Goal: Task Accomplishment & Management: Use online tool/utility

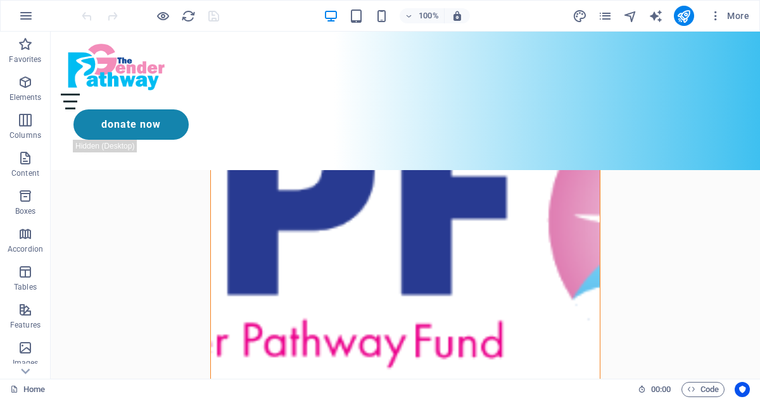
scroll to position [483, 0]
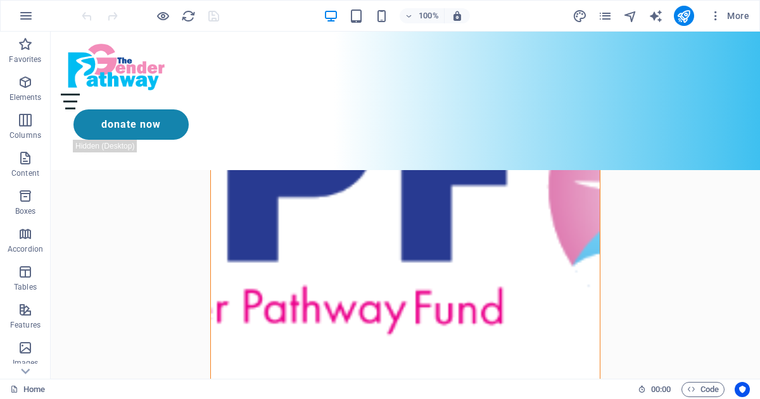
click at [230, 306] on figure at bounding box center [405, 185] width 389 height 493
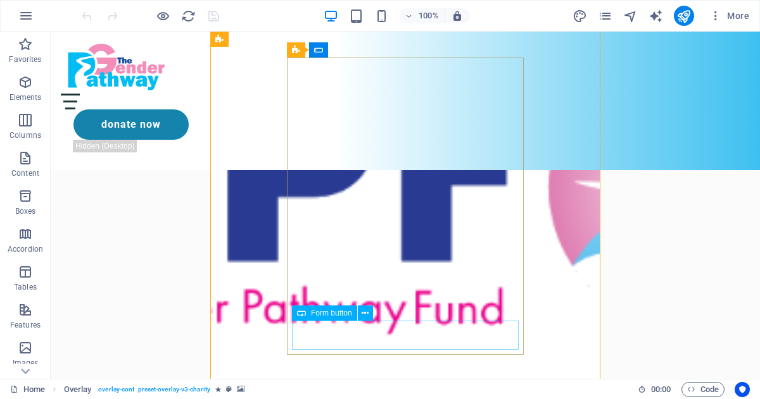
click at [361, 310] on icon at bounding box center [364, 313] width 7 height 13
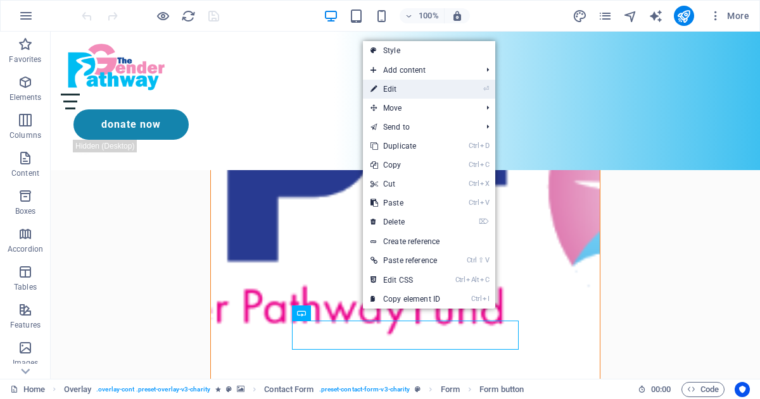
drag, startPoint x: 387, startPoint y: 91, endPoint x: 113, endPoint y: 58, distance: 276.7
click at [387, 91] on link "⏎ Edit" at bounding box center [405, 89] width 85 height 19
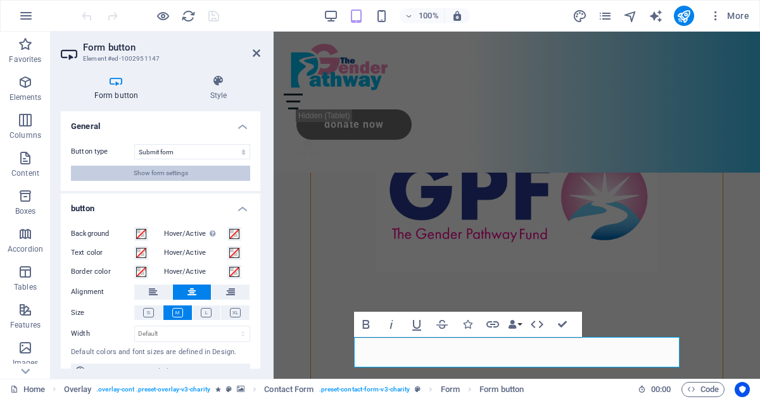
click at [145, 173] on span "Show form settings" at bounding box center [161, 173] width 54 height 15
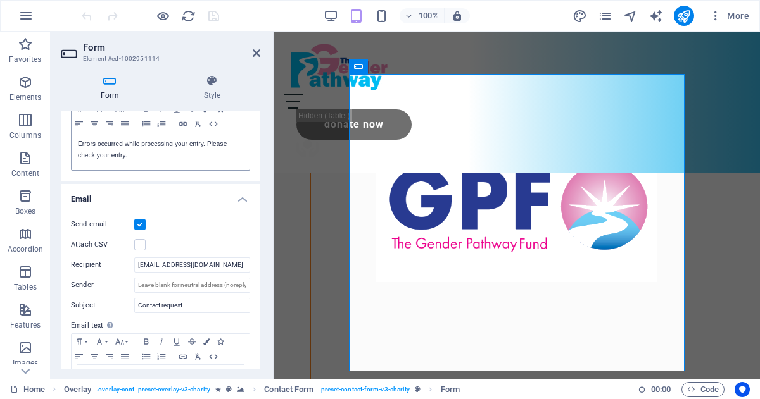
scroll to position [253, 0]
click at [223, 264] on input "[EMAIL_ADDRESS][DOMAIN_NAME]" at bounding box center [192, 263] width 116 height 15
drag, startPoint x: 223, startPoint y: 264, endPoint x: 120, endPoint y: 251, distance: 104.6
click at [120, 251] on div "Send email Attach CSV Recipient markfranklin346@gmail.com Sender Subject Contac…" at bounding box center [160, 314] width 199 height 216
click at [139, 220] on label at bounding box center [139, 223] width 11 height 11
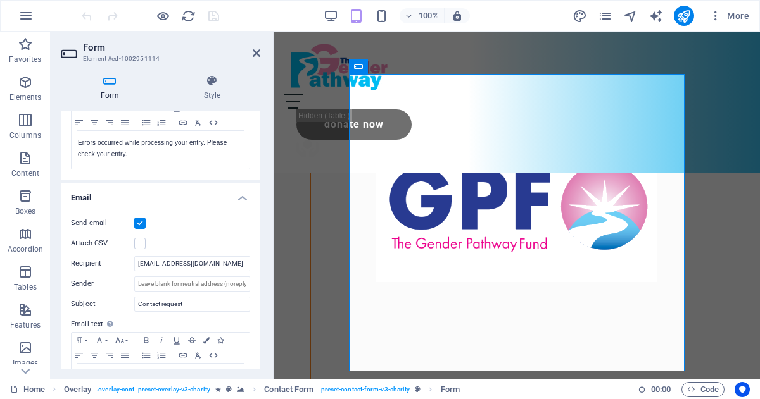
click at [0, 0] on input "Send email" at bounding box center [0, 0] width 0 height 0
click at [139, 222] on label at bounding box center [139, 223] width 11 height 11
click at [0, 0] on input "Send email" at bounding box center [0, 0] width 0 height 0
click at [240, 198] on h4 "Email" at bounding box center [160, 194] width 199 height 23
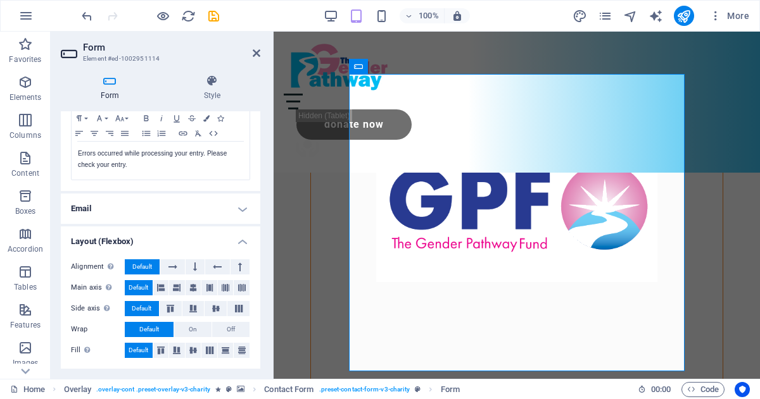
scroll to position [241, 0]
click at [241, 206] on h4 "Email" at bounding box center [160, 209] width 199 height 30
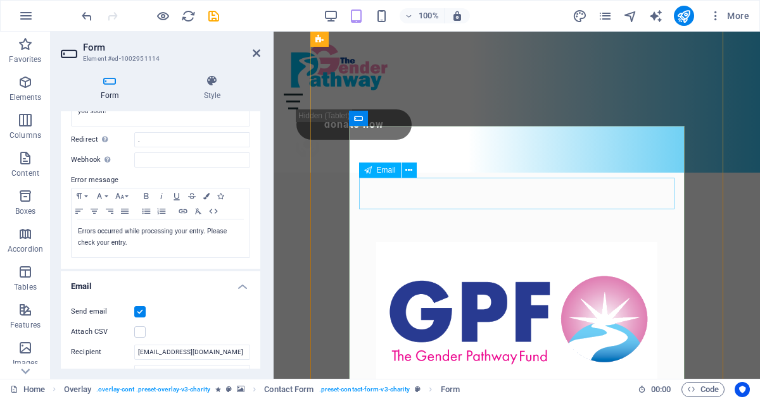
scroll to position [342, 0]
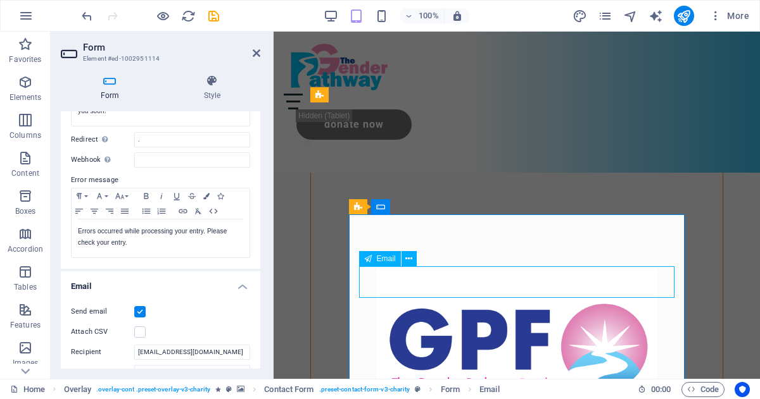
click at [409, 257] on icon at bounding box center [408, 259] width 7 height 13
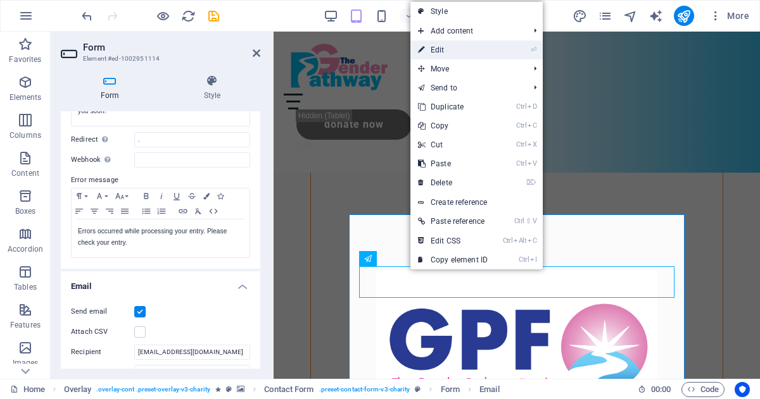
click at [453, 44] on link "⏎ Edit" at bounding box center [452, 50] width 85 height 19
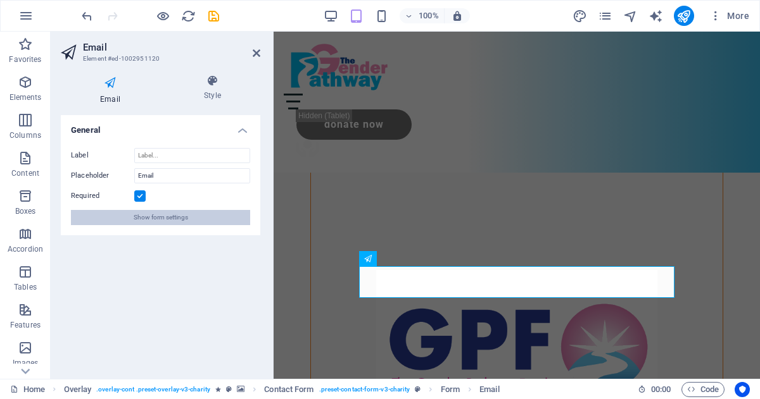
click at [172, 214] on span "Show form settings" at bounding box center [161, 217] width 54 height 15
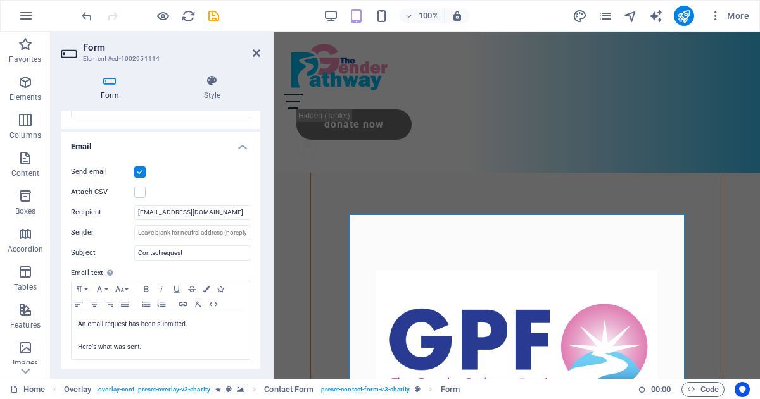
scroll to position [305, 0]
drag, startPoint x: 204, startPoint y: 227, endPoint x: 251, endPoint y: 230, distance: 46.9
click at [251, 230] on div "Send email Attach CSV Recipient markfranklin346@gmail.com Sender Subject Contac…" at bounding box center [160, 261] width 199 height 216
drag, startPoint x: 234, startPoint y: 230, endPoint x: 249, endPoint y: 230, distance: 15.2
click at [251, 231] on div "Send email Attach CSV Recipient markfranklin346@gmail.com Sender Subject Contac…" at bounding box center [160, 261] width 199 height 216
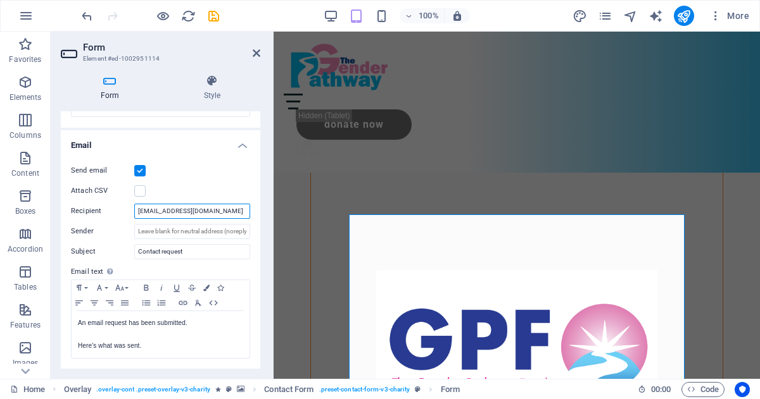
drag, startPoint x: 225, startPoint y: 210, endPoint x: 134, endPoint y: 209, distance: 91.1
click at [134, 209] on input "[EMAIL_ADDRESS][DOMAIN_NAME]" at bounding box center [192, 211] width 116 height 15
click at [142, 232] on input "Sender" at bounding box center [192, 231] width 116 height 15
paste input "[EMAIL_ADDRESS][DOMAIN_NAME]"
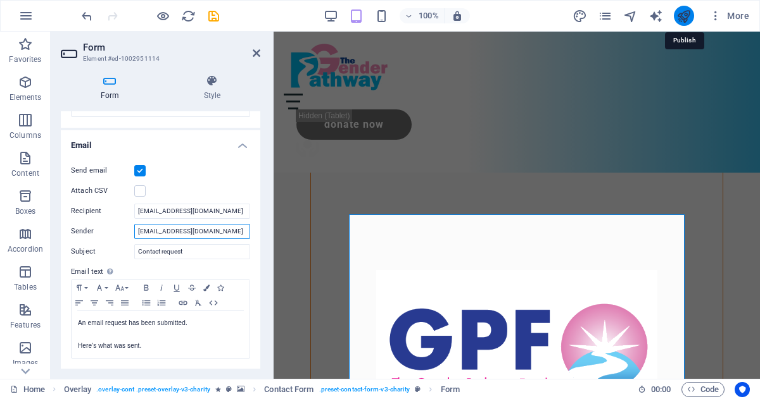
type input "[EMAIL_ADDRESS][DOMAIN_NAME]"
click at [682, 14] on icon "publish" at bounding box center [683, 16] width 15 height 15
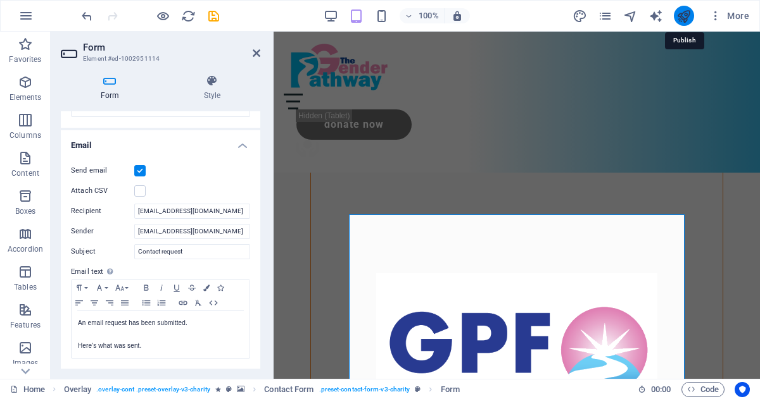
checkbox input "false"
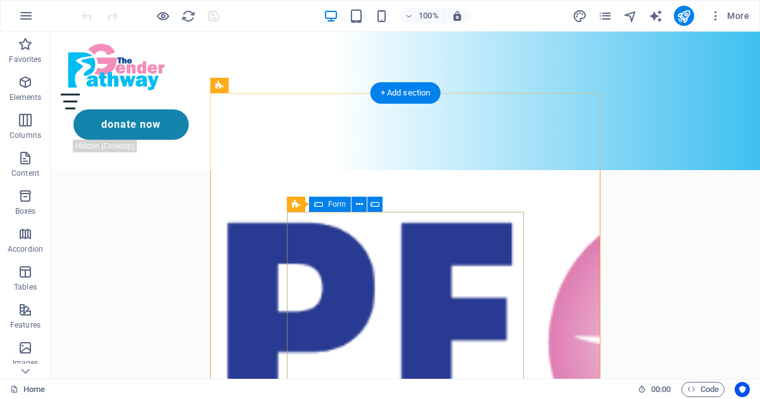
scroll to position [335, 0]
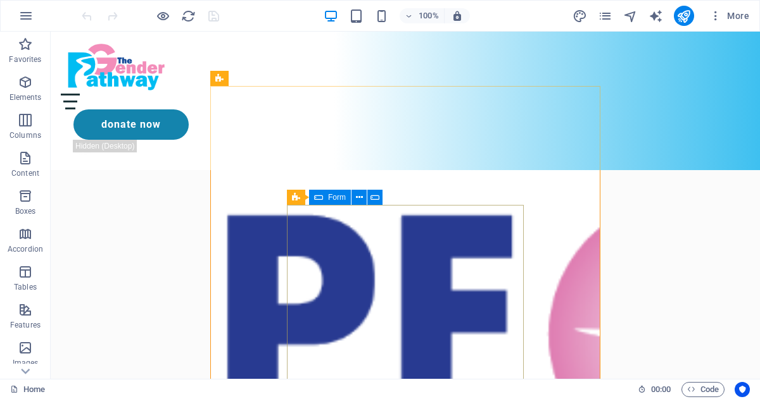
click at [325, 200] on div "Form" at bounding box center [330, 197] width 42 height 15
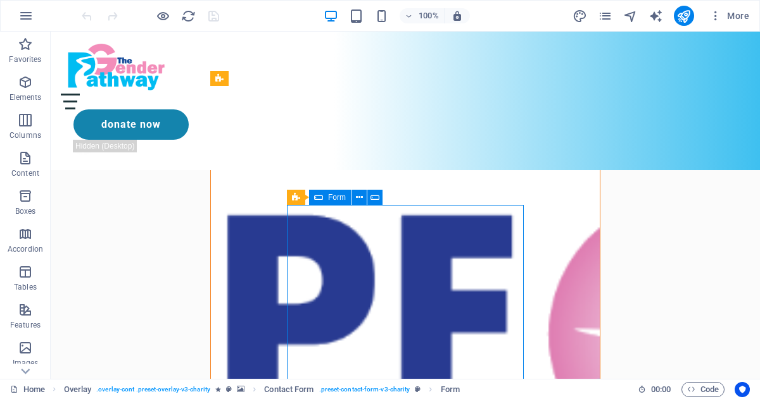
click at [322, 197] on icon at bounding box center [318, 197] width 9 height 15
click at [297, 198] on icon at bounding box center [296, 197] width 8 height 15
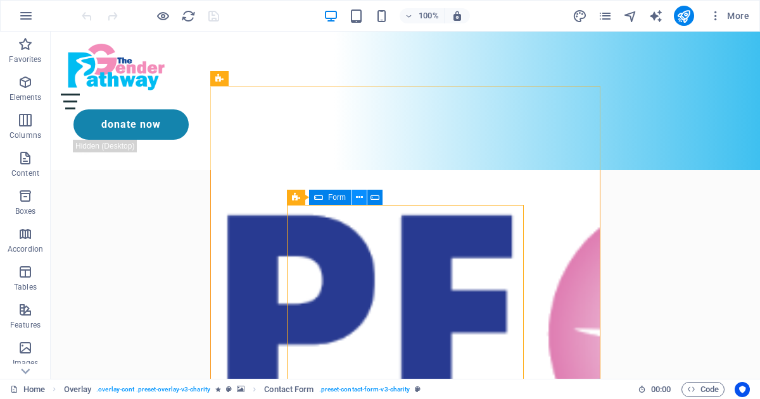
click at [359, 201] on icon at bounding box center [359, 197] width 7 height 13
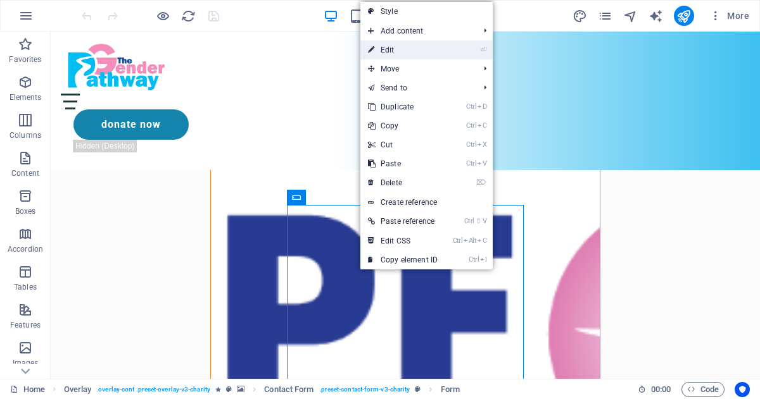
click at [392, 45] on link "⏎ Edit" at bounding box center [402, 50] width 85 height 19
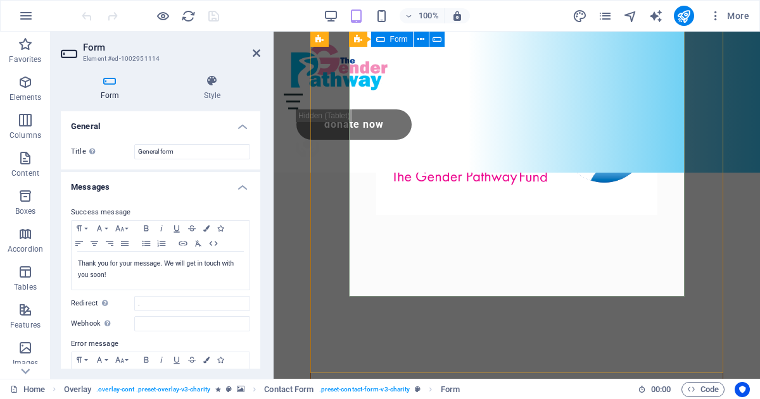
scroll to position [558, 0]
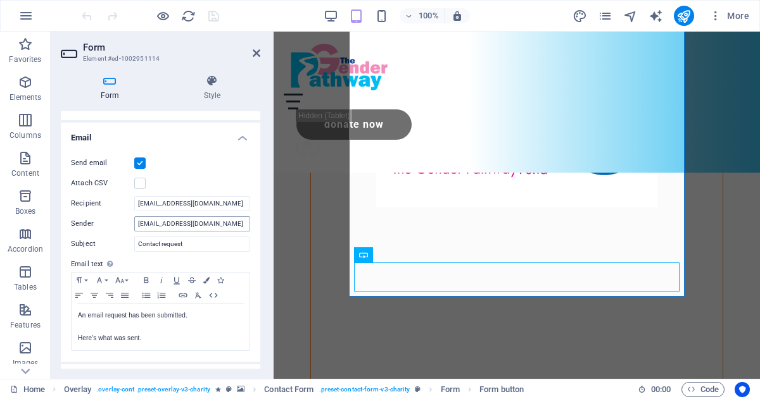
scroll to position [326, 0]
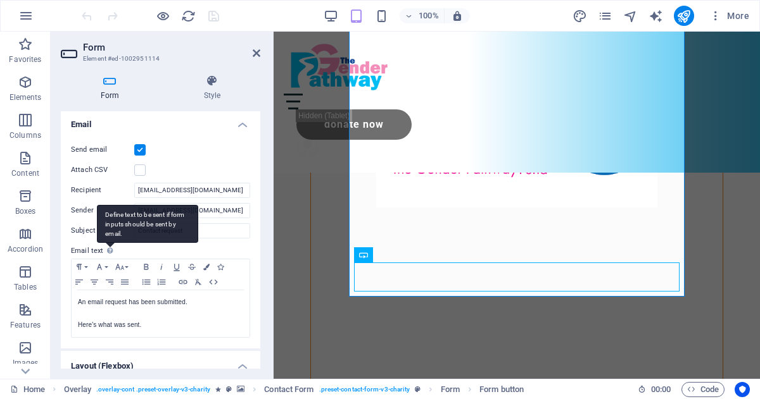
click at [108, 243] on div "Define text to be sent if form inputs should be sent by email." at bounding box center [147, 224] width 101 height 38
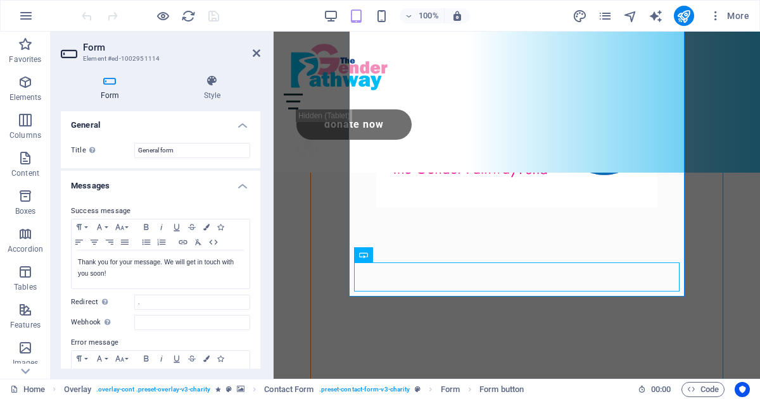
scroll to position [0, 0]
click at [215, 241] on icon "button" at bounding box center [213, 244] width 15 height 10
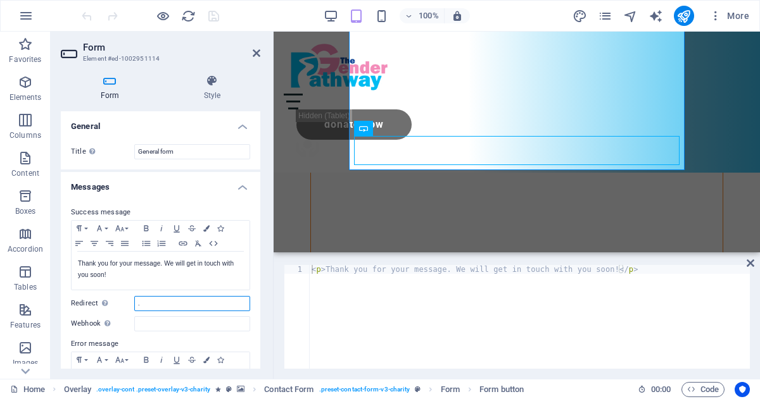
click at [147, 310] on input "." at bounding box center [192, 303] width 116 height 15
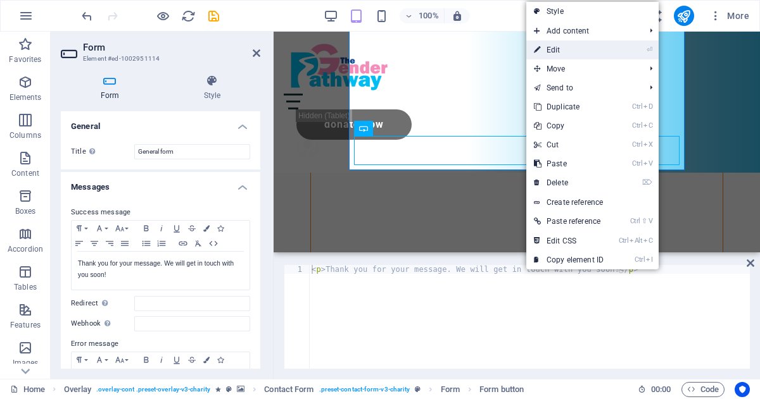
click at [535, 46] on icon at bounding box center [537, 50] width 6 height 19
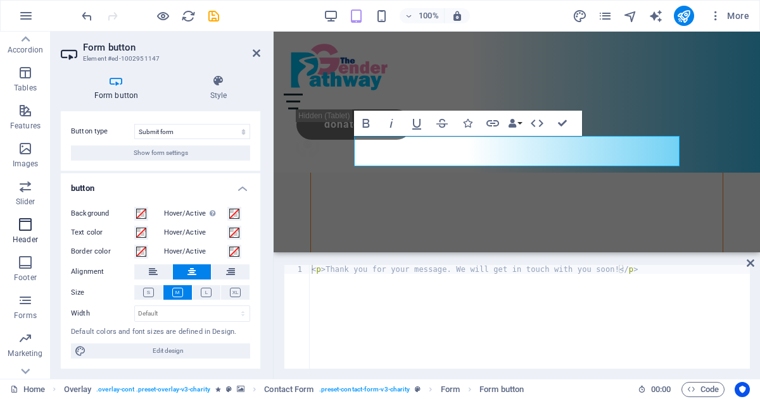
scroll to position [201, 0]
click at [26, 300] on icon "button" at bounding box center [25, 299] width 15 height 15
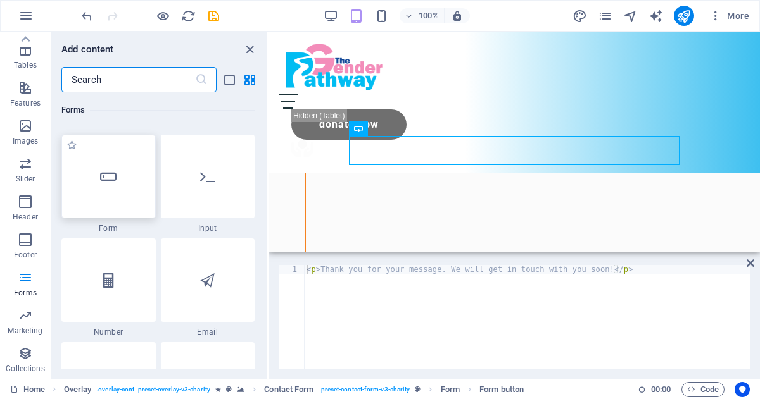
scroll to position [9637, 0]
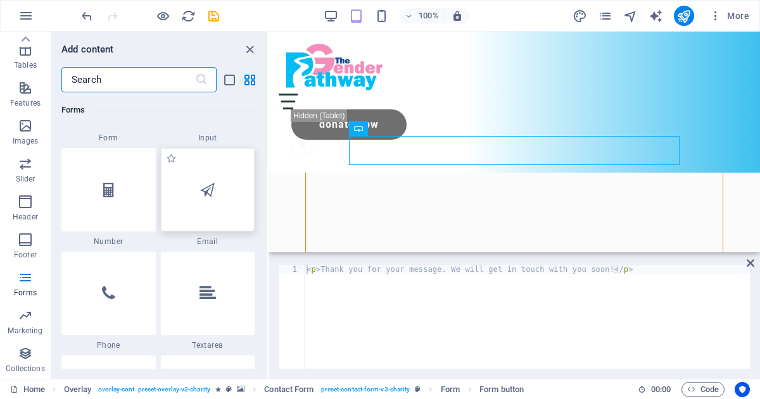
click at [210, 204] on div at bounding box center [208, 190] width 94 height 84
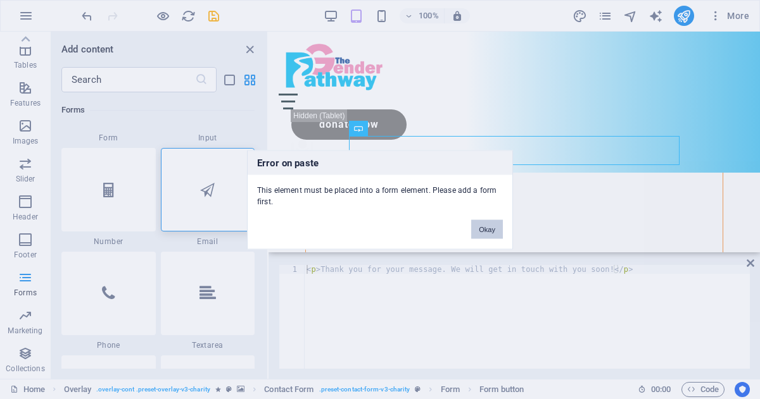
drag, startPoint x: 487, startPoint y: 233, endPoint x: 217, endPoint y: 201, distance: 271.6
click at [487, 233] on button "Okay" at bounding box center [487, 229] width 32 height 19
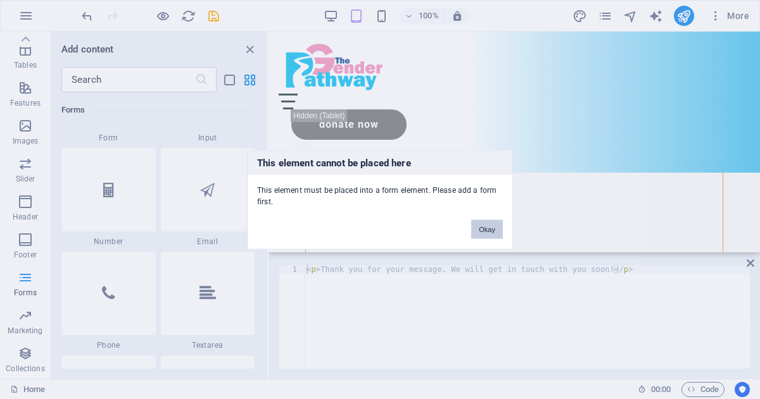
click at [485, 227] on button "Okay" at bounding box center [487, 229] width 32 height 19
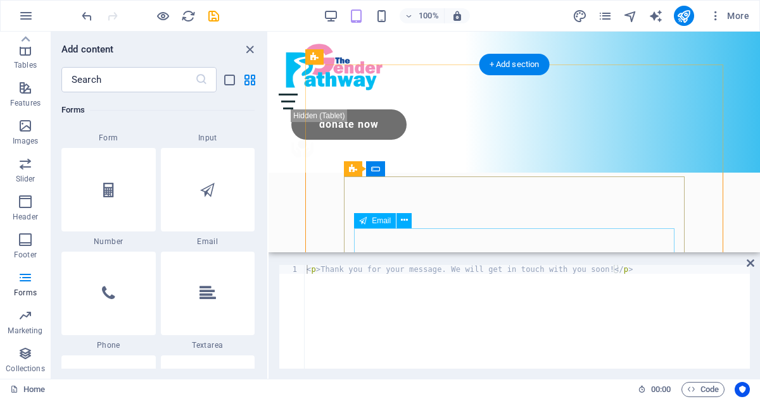
scroll to position [194, 0]
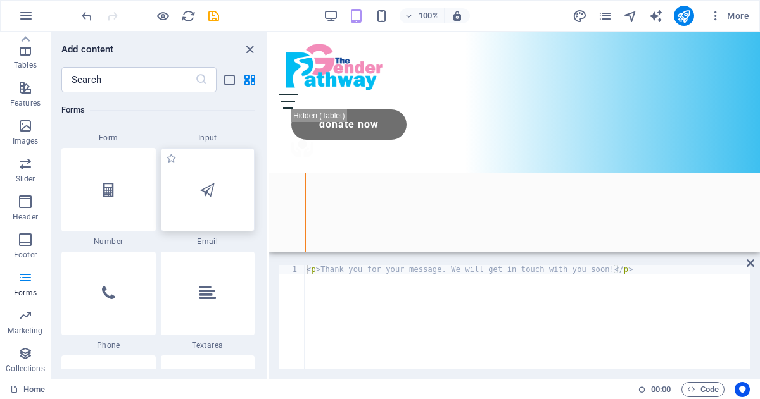
click at [218, 189] on div at bounding box center [208, 190] width 94 height 84
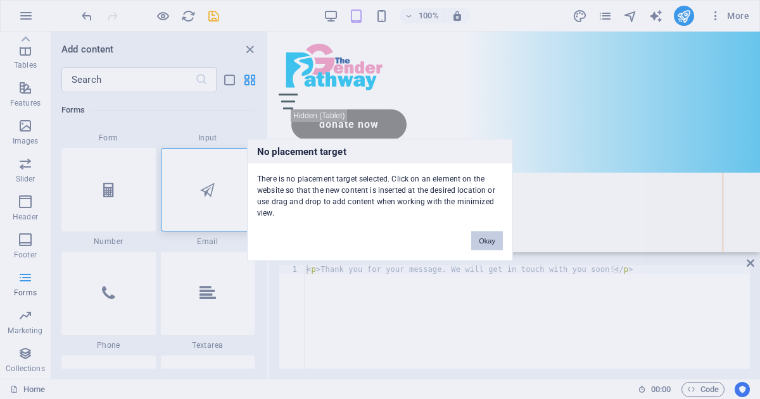
click at [489, 232] on button "Okay" at bounding box center [487, 240] width 32 height 19
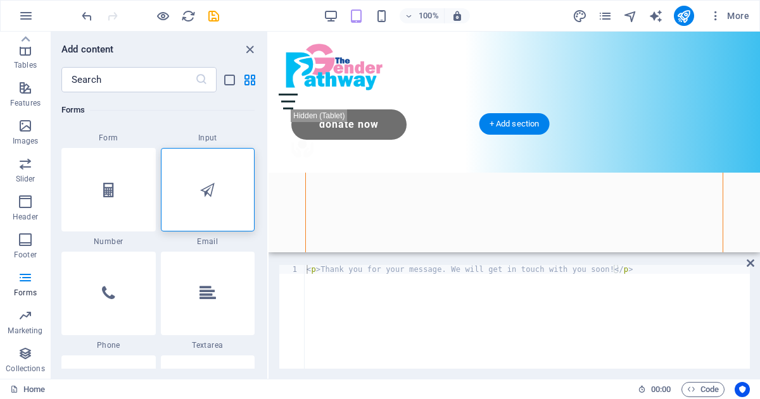
click at [365, 140] on figure at bounding box center [514, 368] width 416 height 486
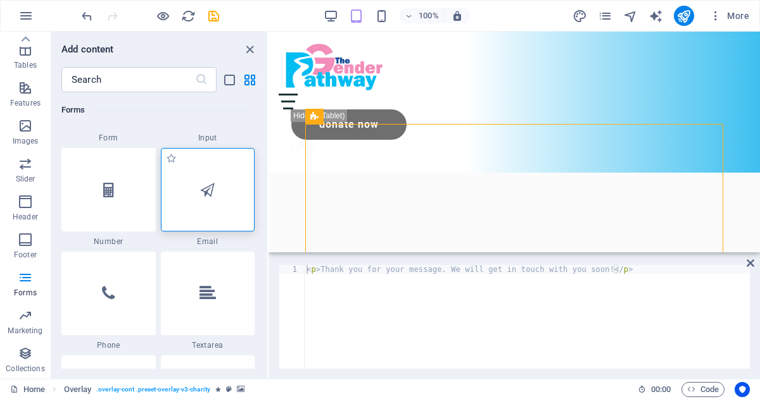
click at [208, 192] on icon at bounding box center [207, 190] width 15 height 16
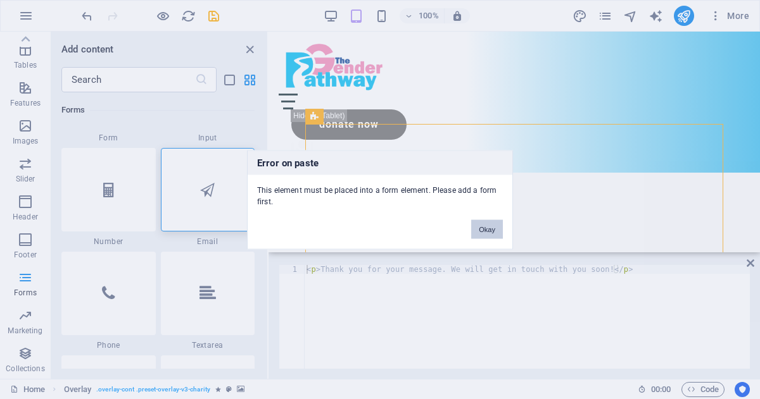
click at [487, 227] on button "Okay" at bounding box center [487, 229] width 32 height 19
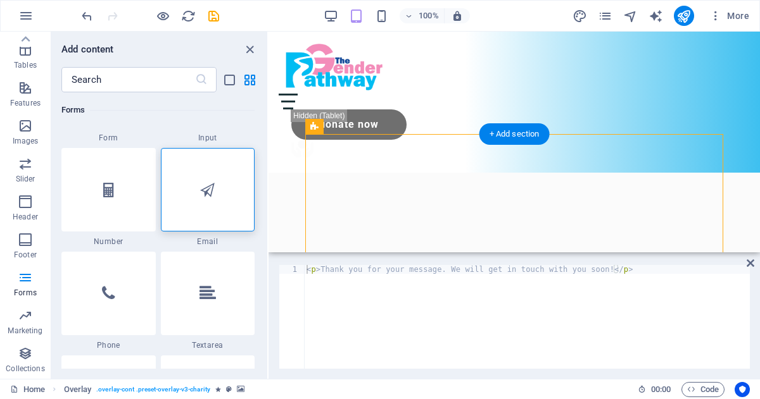
scroll to position [181, 0]
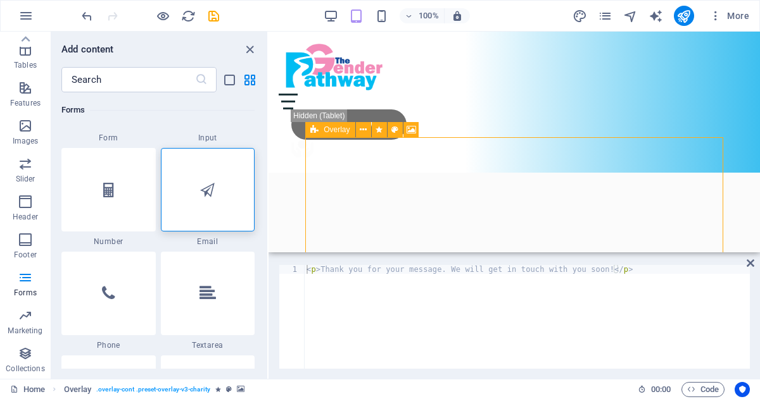
click at [311, 130] on icon at bounding box center [314, 129] width 8 height 15
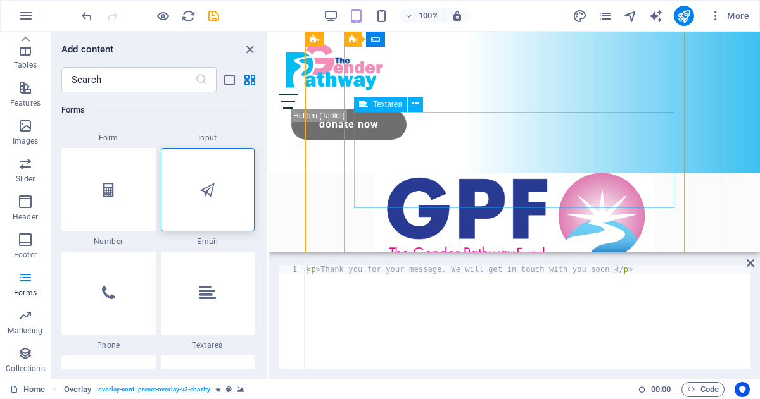
scroll to position [332, 0]
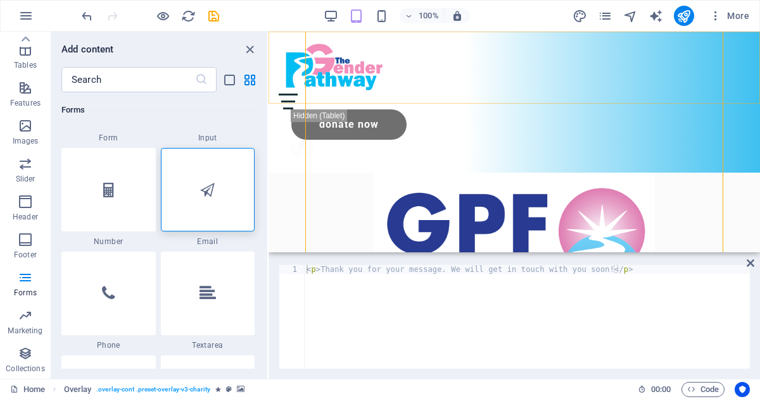
click at [406, 76] on div "Menu About Partners Donate Donate Now .fa-secondary{opacity:.4}" at bounding box center [513, 102] width 491 height 141
click at [212, 182] on icon at bounding box center [207, 190] width 15 height 16
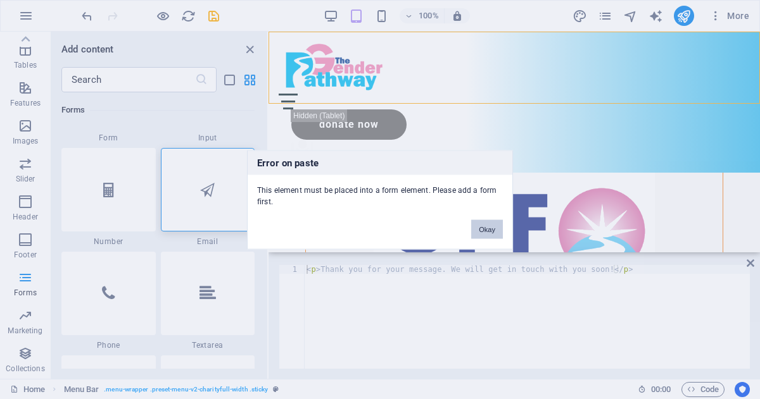
drag, startPoint x: 477, startPoint y: 225, endPoint x: 97, endPoint y: 184, distance: 382.0
click at [477, 225] on button "Okay" at bounding box center [487, 229] width 32 height 19
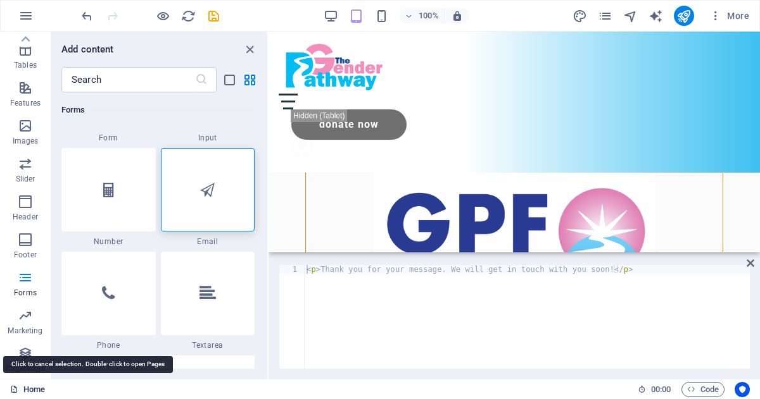
click at [32, 389] on link "Home" at bounding box center [27, 389] width 35 height 15
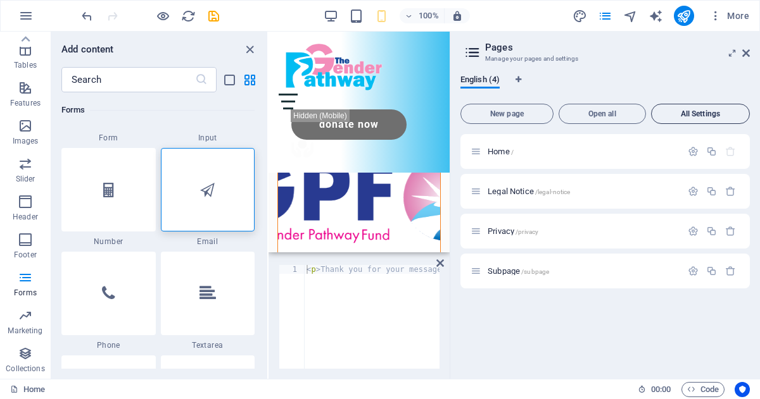
click at [681, 117] on span "All Settings" at bounding box center [699, 114] width 87 height 8
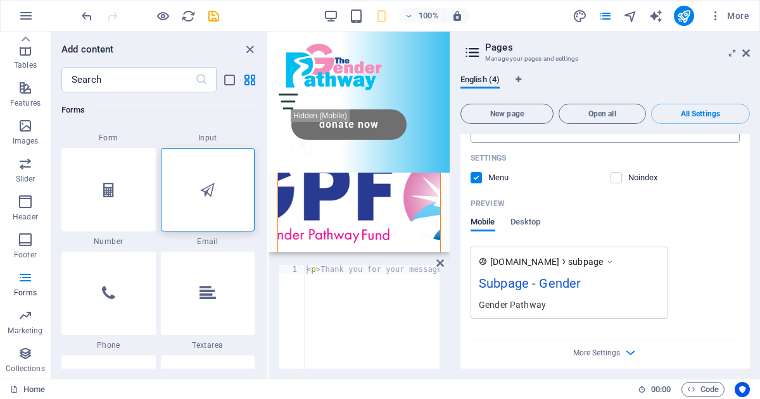
scroll to position [1812, 0]
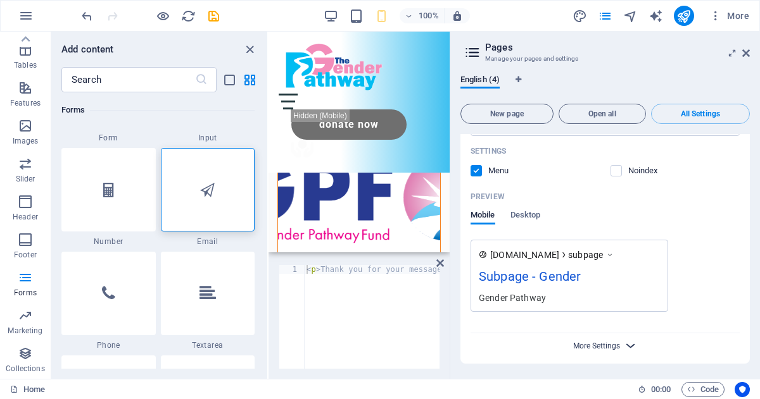
click at [607, 347] on span "More Settings" at bounding box center [596, 346] width 47 height 9
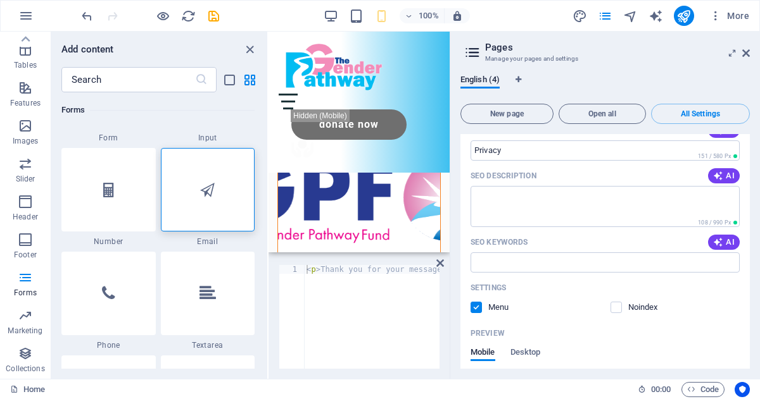
scroll to position [1163, 0]
click at [736, 8] on button "More" at bounding box center [729, 16] width 50 height 20
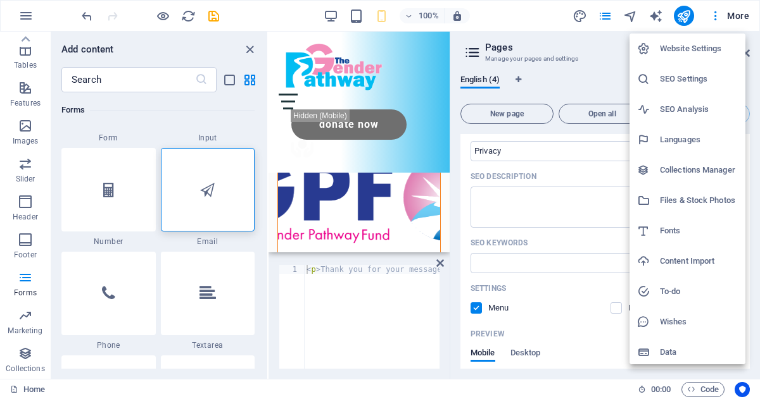
click at [680, 46] on h6 "Website Settings" at bounding box center [699, 48] width 78 height 15
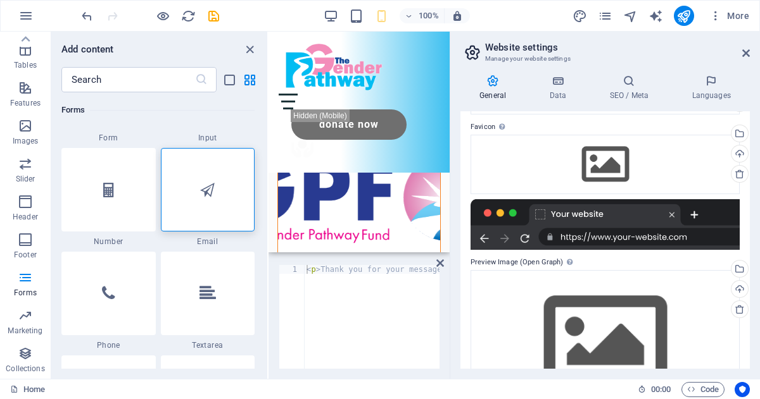
scroll to position [104, 0]
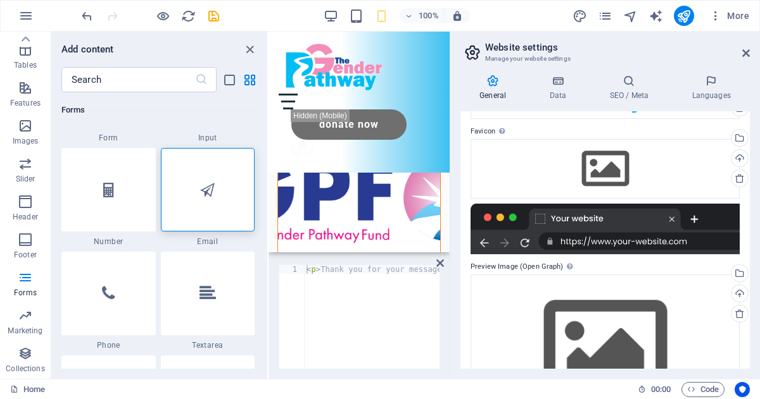
click at [608, 215] on div at bounding box center [604, 229] width 269 height 51
drag, startPoint x: 603, startPoint y: 222, endPoint x: 565, endPoint y: 220, distance: 37.4
click at [565, 220] on div at bounding box center [604, 229] width 269 height 51
click at [559, 88] on h4 "Data" at bounding box center [560, 88] width 60 height 27
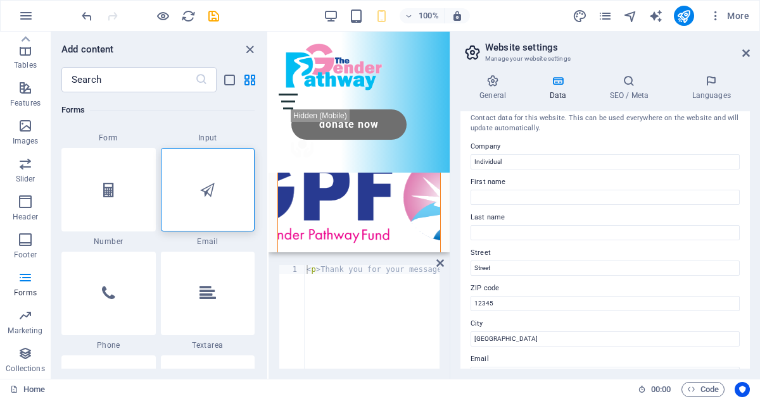
scroll to position [0, 0]
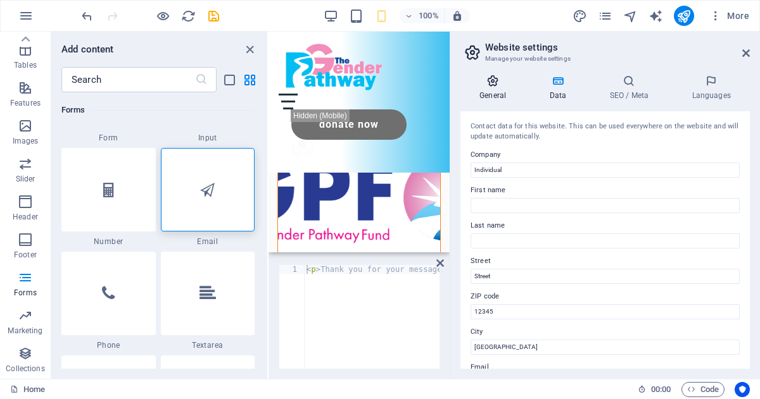
click at [501, 84] on icon at bounding box center [492, 81] width 65 height 13
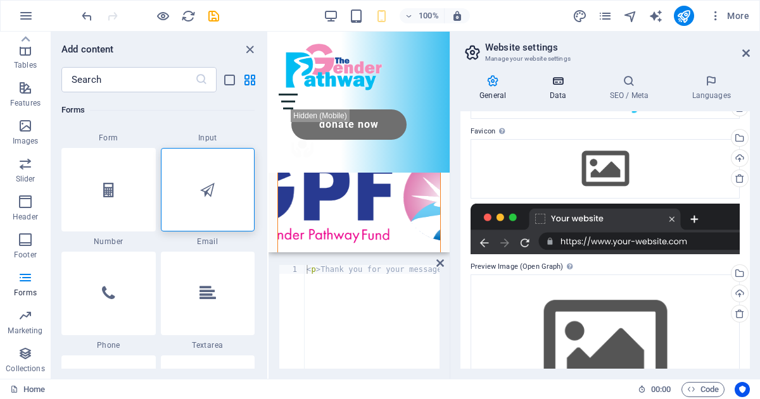
click at [555, 79] on icon at bounding box center [557, 81] width 55 height 13
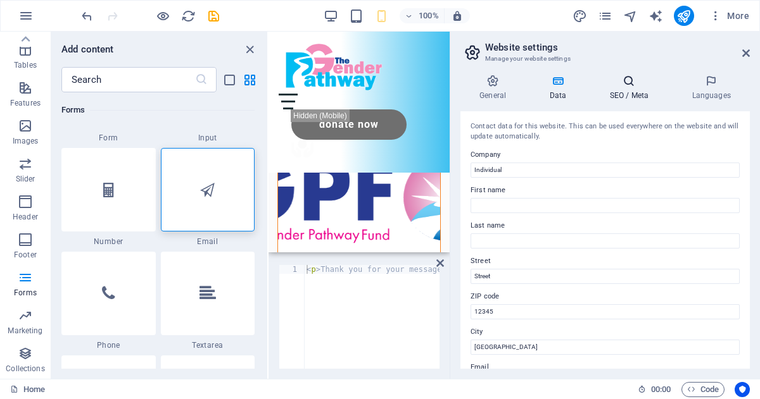
click at [632, 94] on h4 "SEO / Meta" at bounding box center [631, 88] width 82 height 27
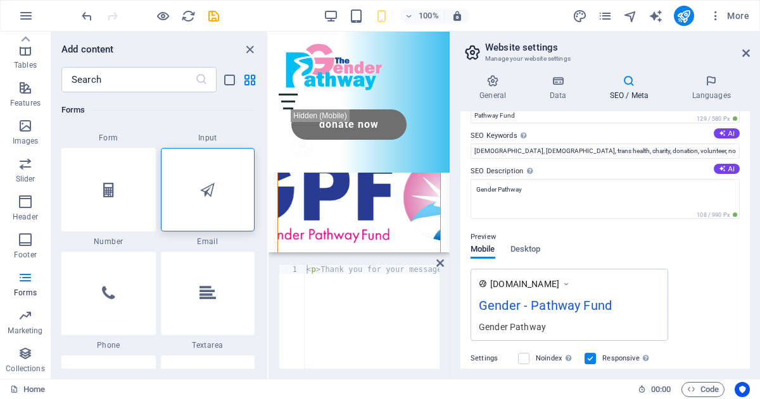
scroll to position [78, 0]
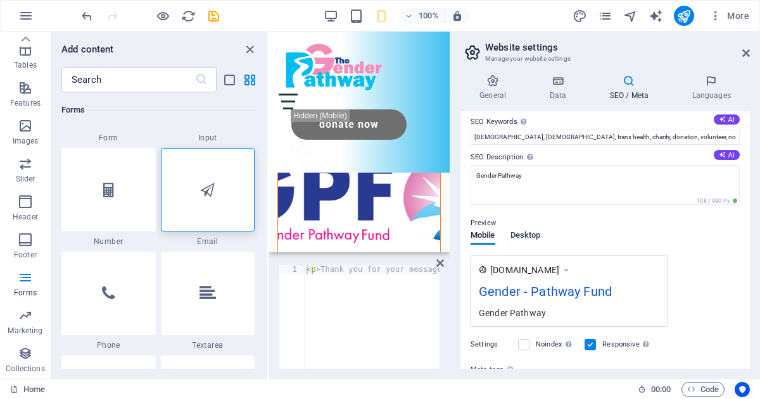
click at [532, 235] on span "Desktop" at bounding box center [525, 237] width 30 height 18
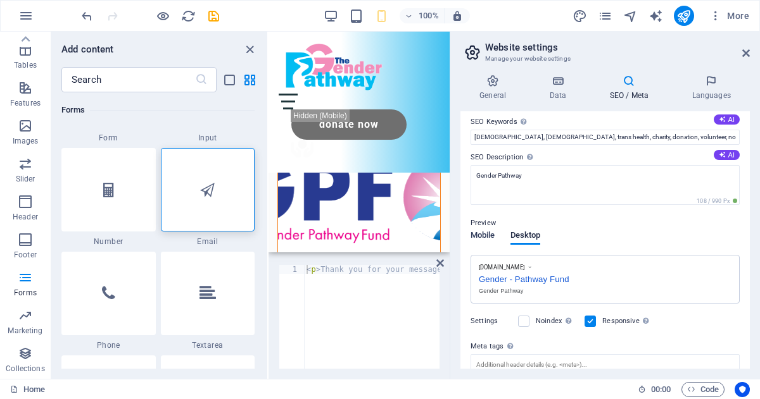
click at [484, 234] on span "Mobile" at bounding box center [482, 237] width 25 height 18
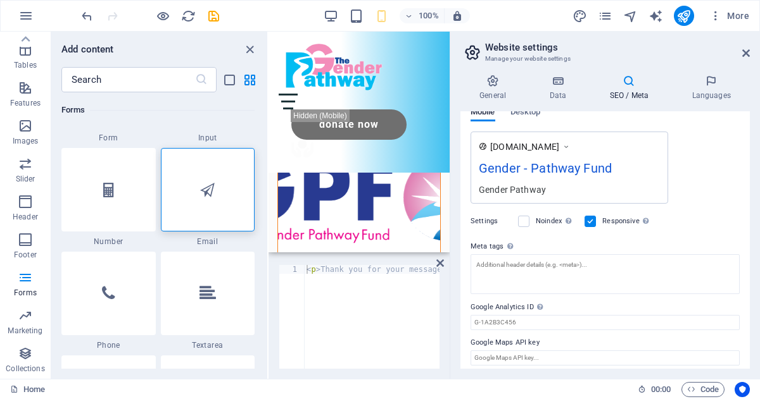
scroll to position [208, 0]
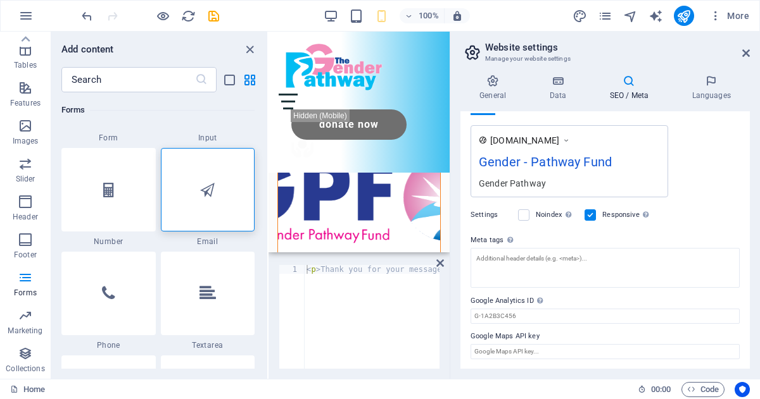
click at [624, 96] on h4 "SEO / Meta" at bounding box center [631, 88] width 82 height 27
click at [712, 95] on h4 "Languages" at bounding box center [710, 88] width 77 height 27
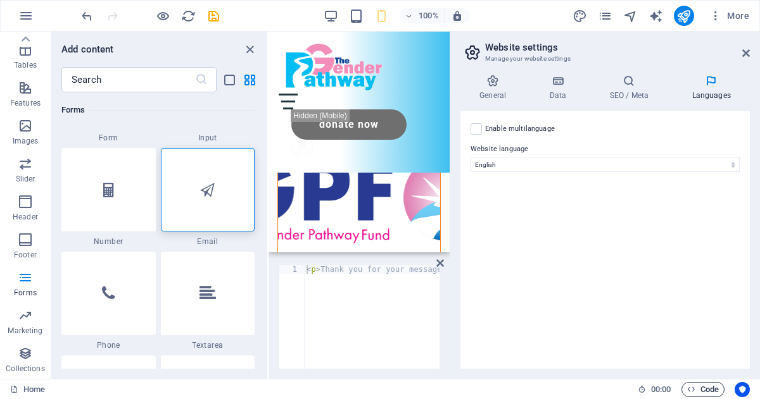
click at [696, 393] on span "Code" at bounding box center [703, 389] width 32 height 15
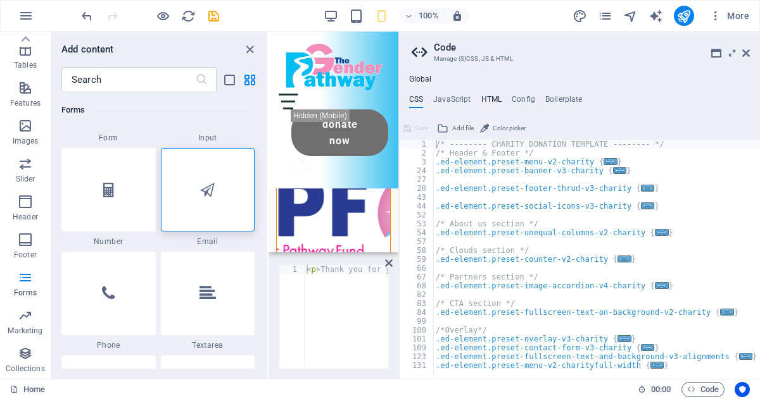
click at [488, 100] on h4 "HTML" at bounding box center [491, 102] width 21 height 14
type textarea "<a href="#main-content" class="wv-link-content button">Skip to main content</a>"
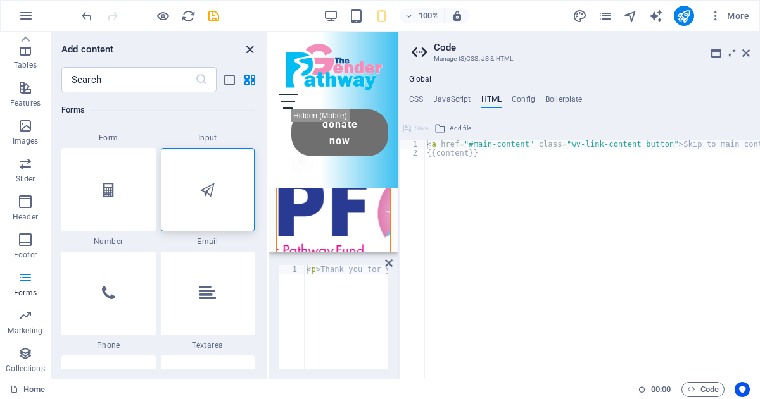
click at [254, 50] on icon "close panel" at bounding box center [249, 49] width 15 height 15
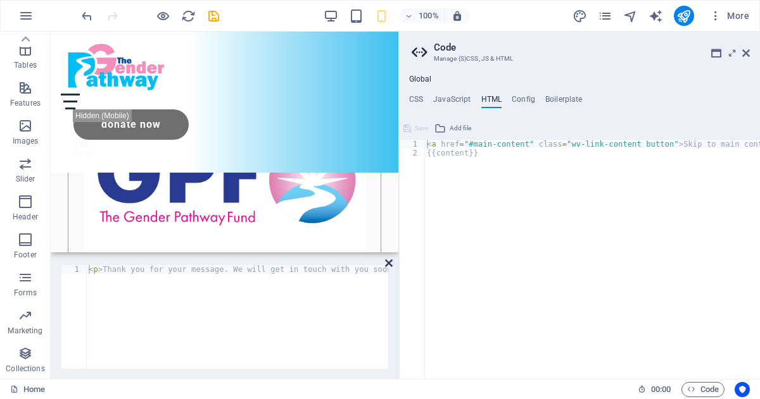
click at [388, 261] on icon at bounding box center [389, 263] width 8 height 10
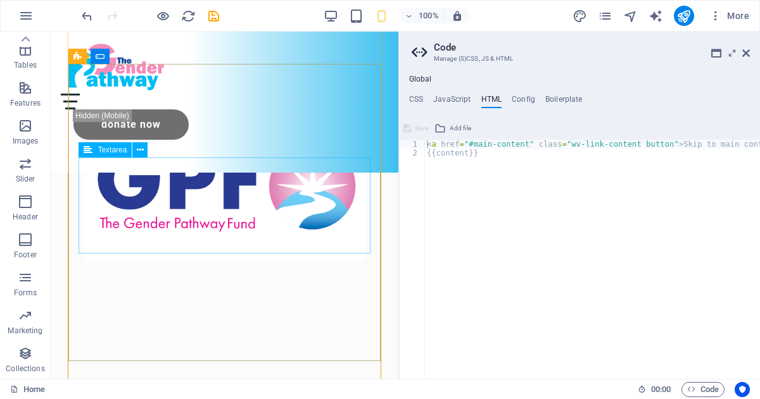
scroll to position [472, 0]
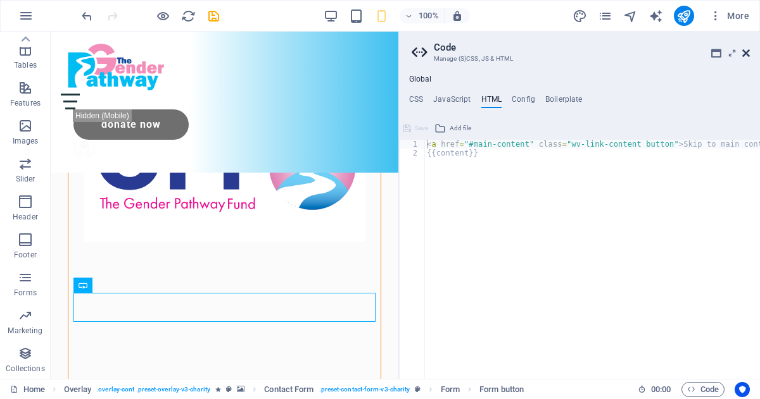
click at [744, 53] on icon at bounding box center [746, 53] width 8 height 10
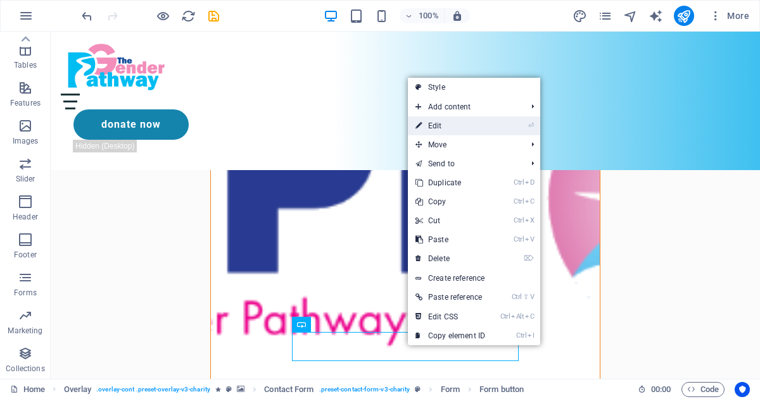
click at [439, 127] on link "⏎ Edit" at bounding box center [450, 125] width 85 height 19
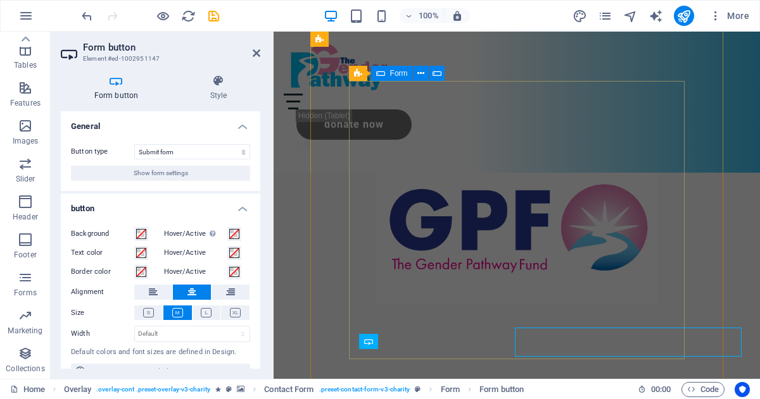
scroll to position [476, 0]
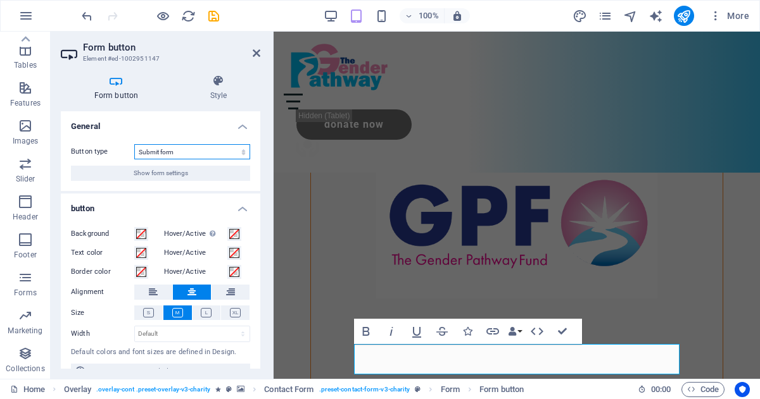
click at [218, 151] on select "Submit form Reset form No action" at bounding box center [192, 151] width 116 height 15
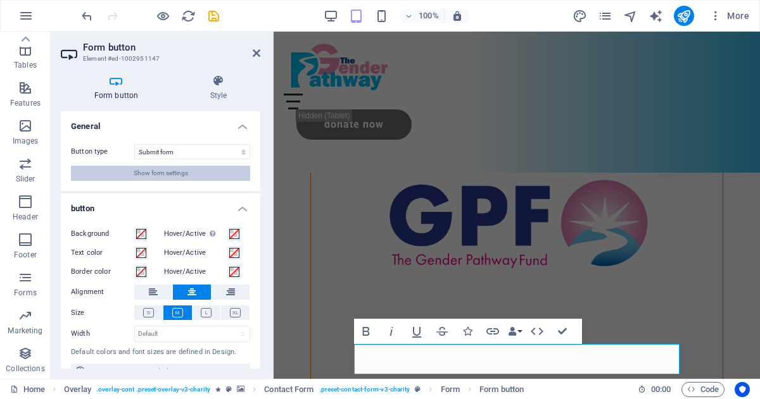
click at [182, 172] on span "Show form settings" at bounding box center [161, 173] width 54 height 15
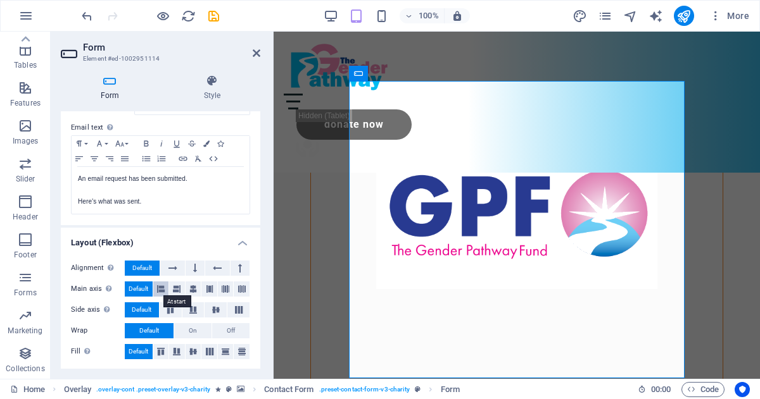
scroll to position [450, 0]
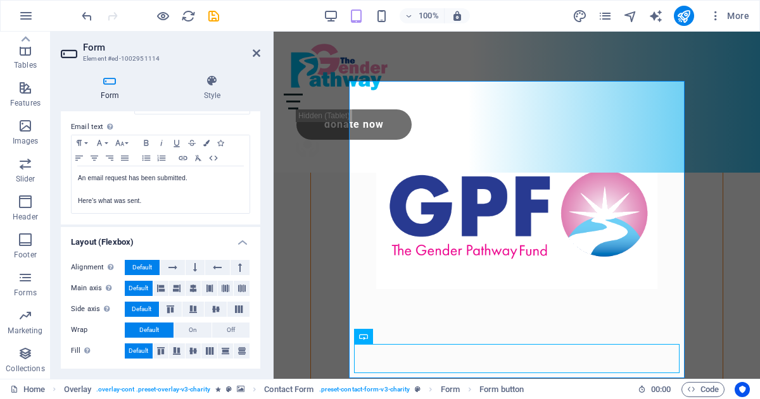
click at [110, 75] on icon at bounding box center [110, 81] width 98 height 13
click at [208, 89] on h4 "Style" at bounding box center [212, 88] width 96 height 27
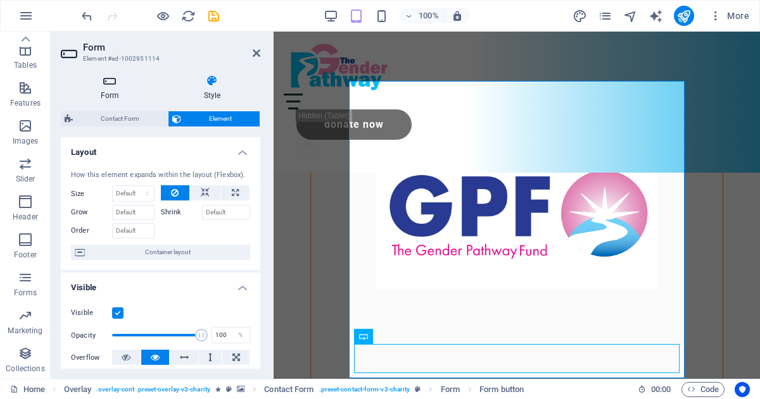
click at [106, 80] on icon at bounding box center [110, 81] width 98 height 13
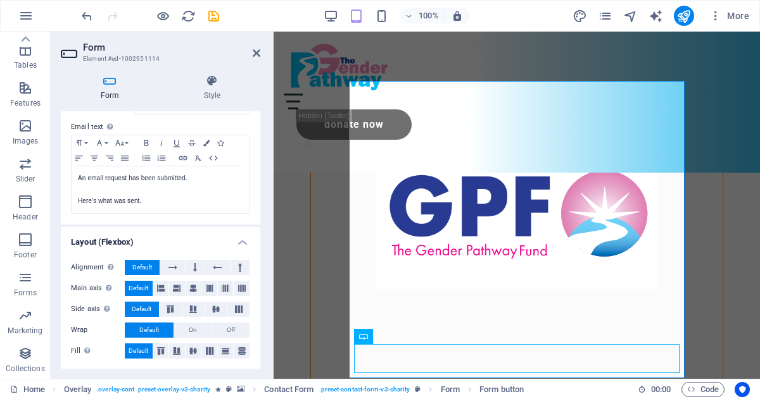
click at [95, 52] on h2 "Form" at bounding box center [171, 47] width 177 height 11
click at [254, 50] on icon at bounding box center [257, 53] width 8 height 10
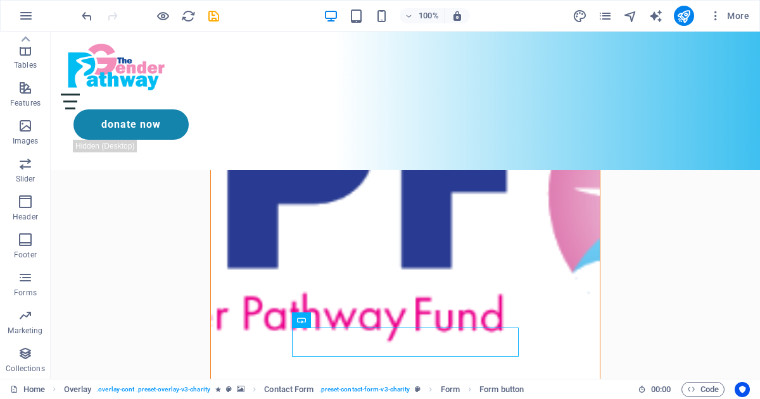
click at [266, 193] on figure at bounding box center [405, 192] width 389 height 493
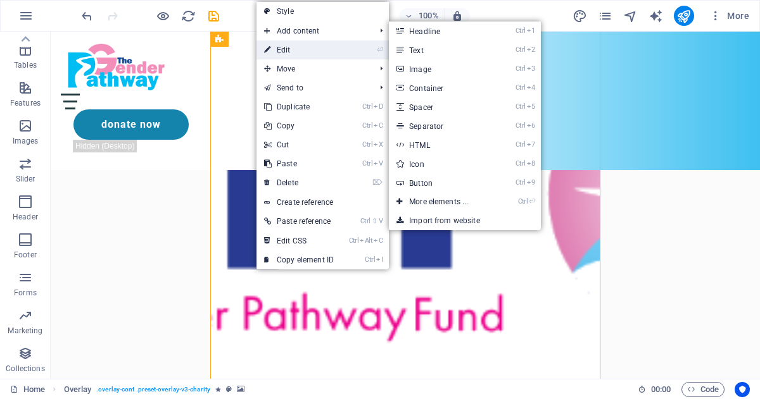
click at [306, 46] on link "⏎ Edit" at bounding box center [298, 50] width 85 height 19
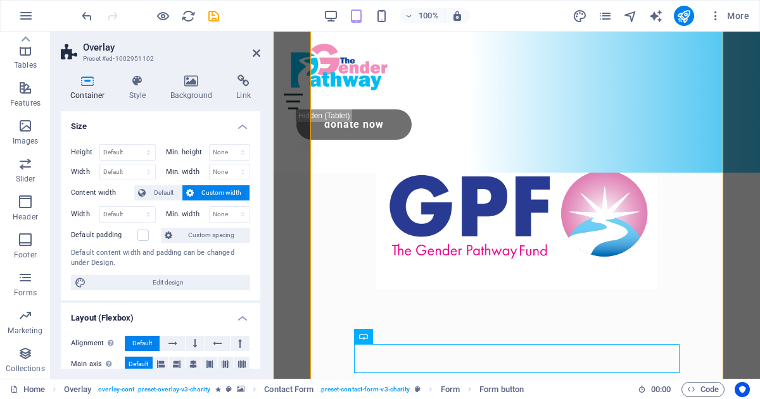
click at [88, 79] on icon at bounding box center [88, 81] width 54 height 13
click at [173, 285] on span "Edit design" at bounding box center [168, 282] width 156 height 15
select select "rem"
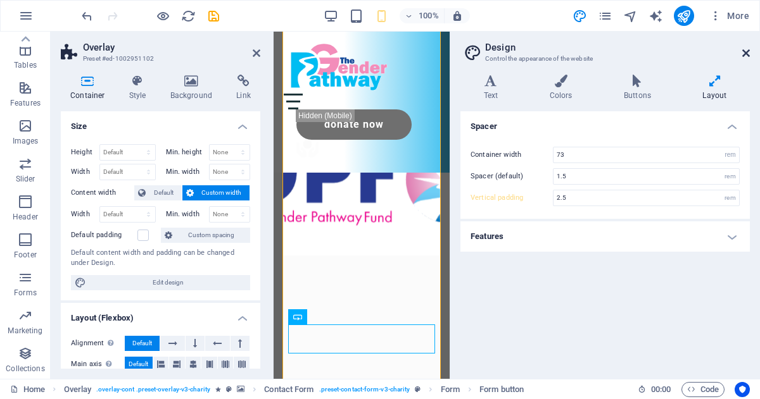
click at [744, 51] on icon at bounding box center [746, 53] width 8 height 10
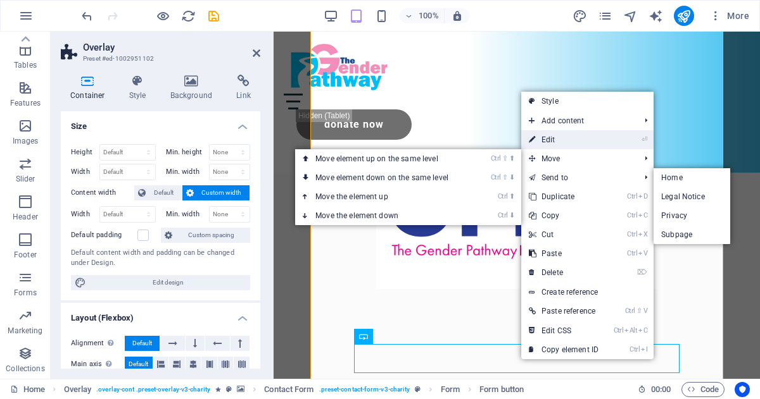
click at [548, 146] on link "⏎ Edit" at bounding box center [563, 139] width 85 height 19
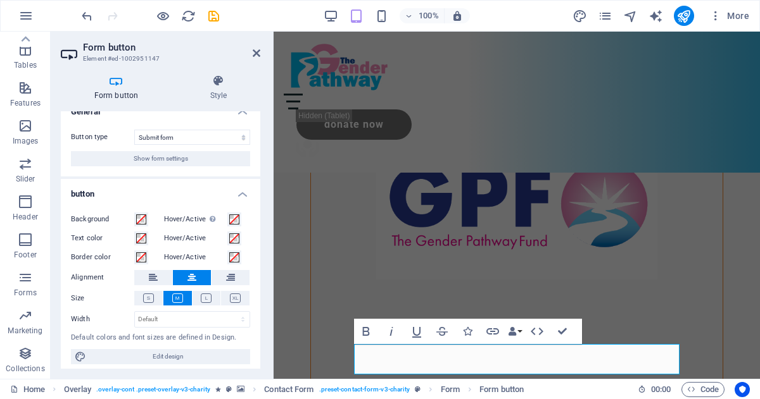
scroll to position [20, 0]
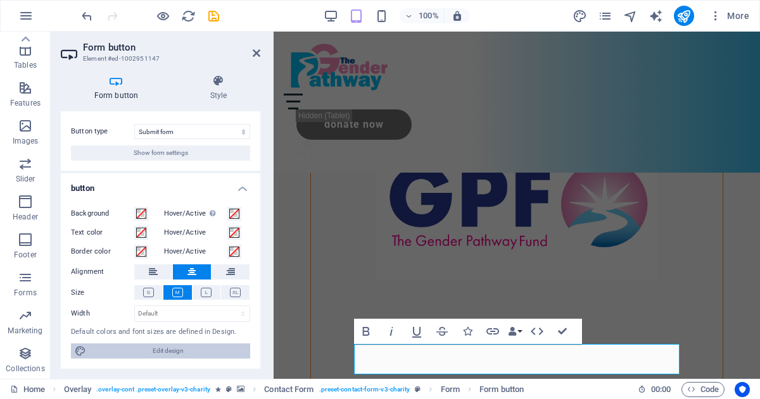
click at [141, 347] on span "Edit design" at bounding box center [168, 351] width 156 height 15
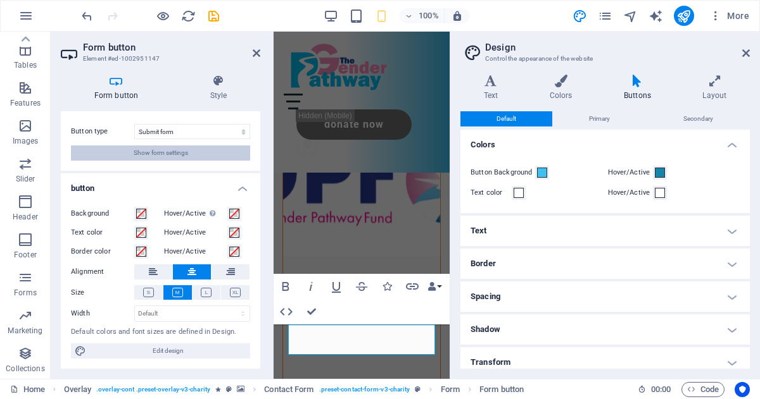
click at [157, 154] on span "Show form settings" at bounding box center [161, 153] width 54 height 15
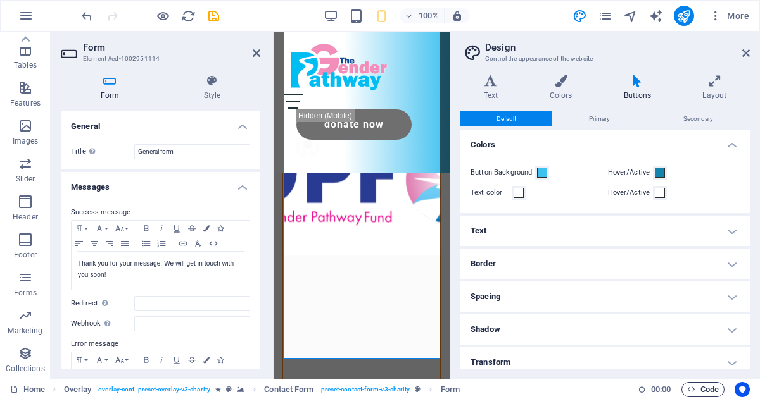
click at [704, 383] on span "Code" at bounding box center [703, 389] width 32 height 15
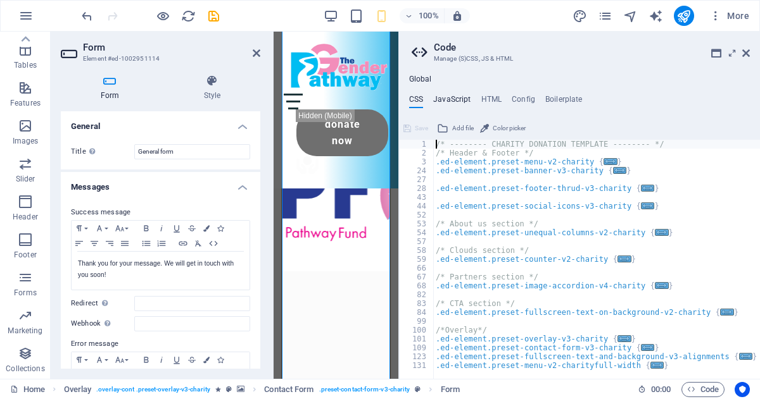
click at [444, 96] on h4 "JavaScript" at bounding box center [451, 102] width 37 height 14
type textarea "/* JS for preset "Menu V2" */"
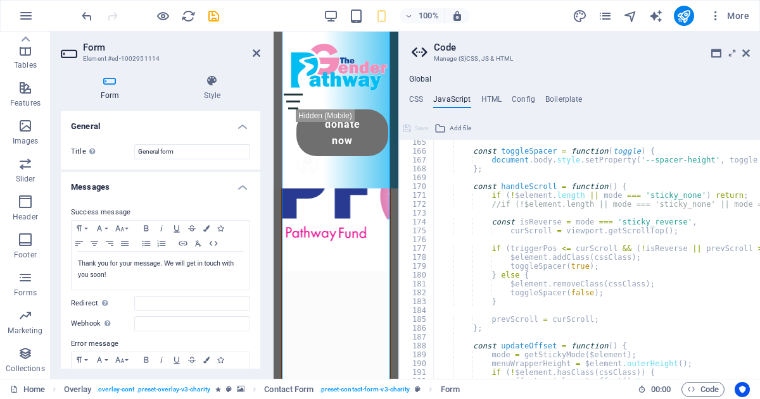
scroll to position [1455, 0]
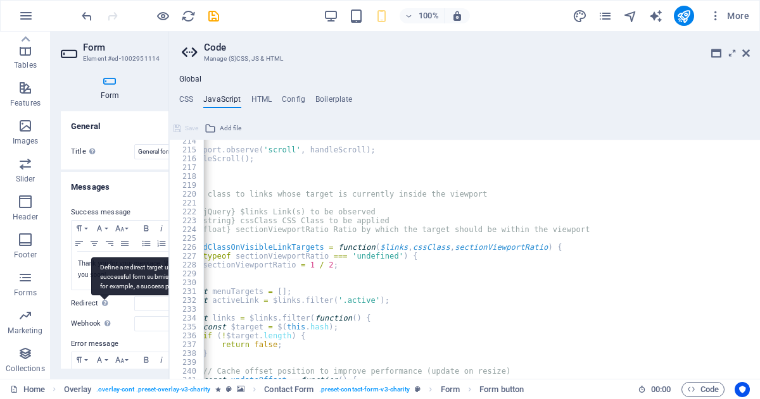
scroll to position [0, 0]
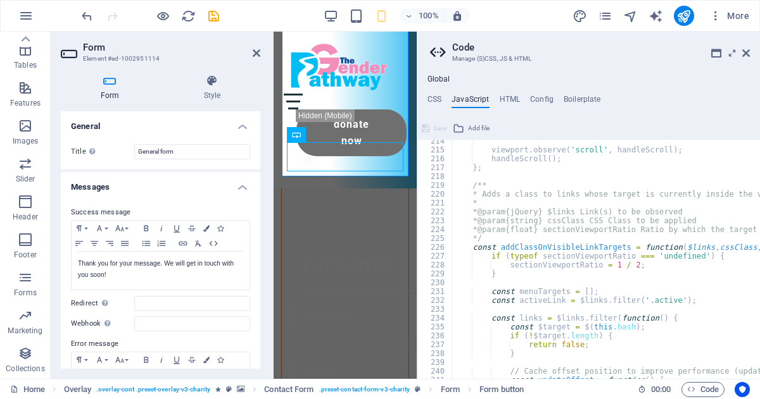
drag, startPoint x: 399, startPoint y: 313, endPoint x: 414, endPoint y: 306, distance: 17.0
click at [414, 306] on div "Home Favorites Elements Columns Content Boxes Accordion Tables Features Images …" at bounding box center [380, 205] width 760 height 347
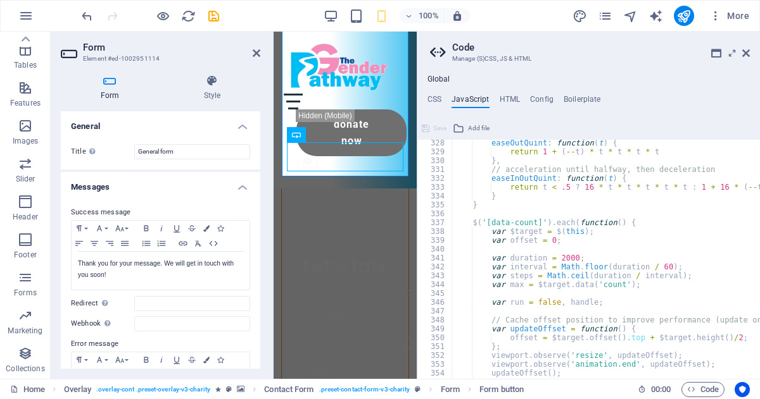
scroll to position [2899, 0]
click at [708, 392] on span "Code" at bounding box center [703, 389] width 32 height 15
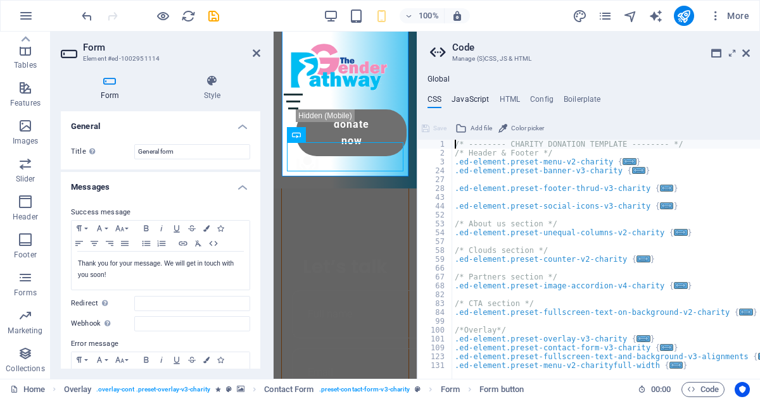
click at [472, 99] on h4 "JavaScript" at bounding box center [469, 102] width 37 height 14
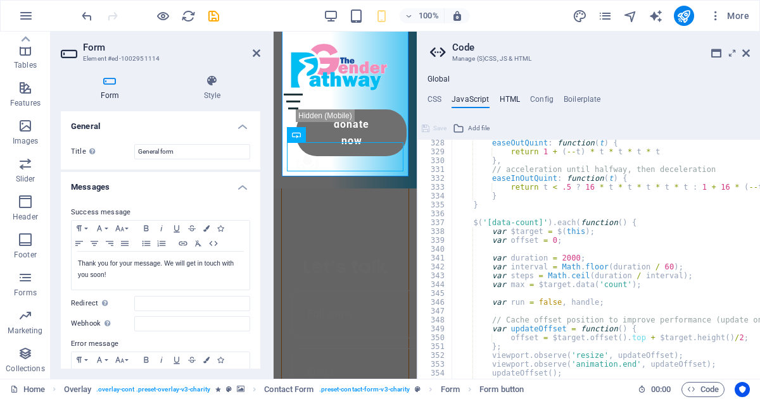
click at [511, 100] on h4 "HTML" at bounding box center [509, 102] width 21 height 14
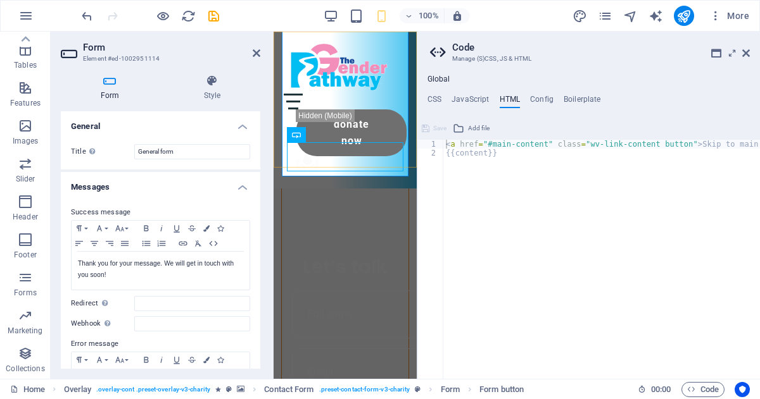
click at [370, 155] on div "Menu About Partners Donate Donate Now .fa-secondary{opacity:.4}" at bounding box center [344, 110] width 143 height 157
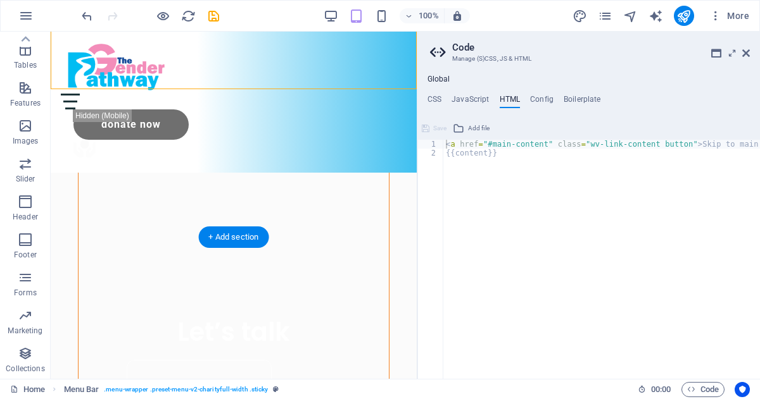
scroll to position [694, 0]
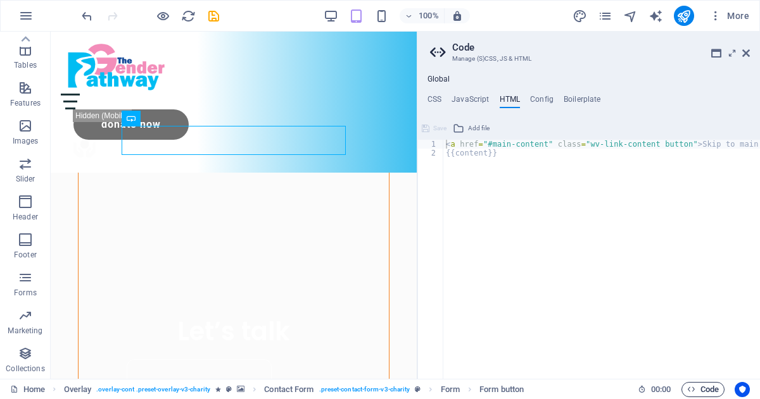
click at [701, 391] on span "Code" at bounding box center [703, 389] width 32 height 15
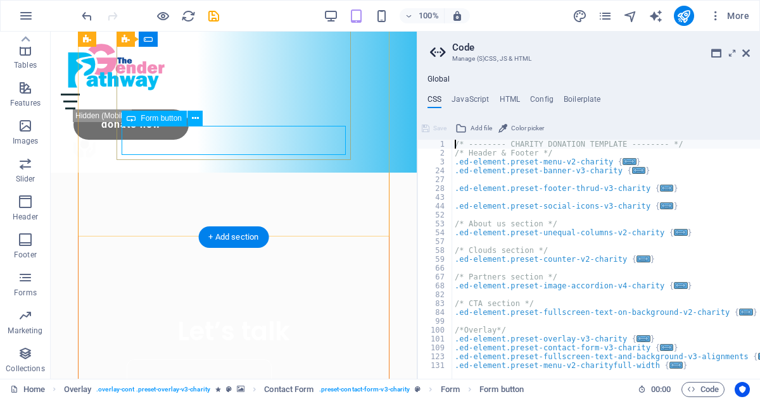
click at [197, 118] on icon at bounding box center [195, 118] width 7 height 13
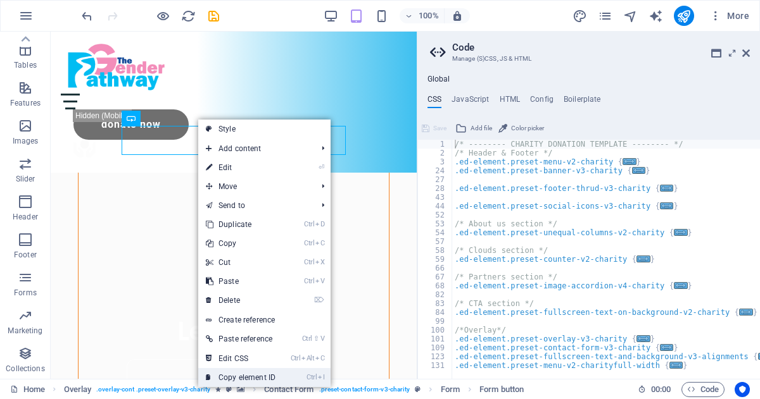
drag, startPoint x: 242, startPoint y: 373, endPoint x: 361, endPoint y: 270, distance: 157.5
click at [242, 373] on link "Ctrl I Copy element ID" at bounding box center [240, 377] width 85 height 19
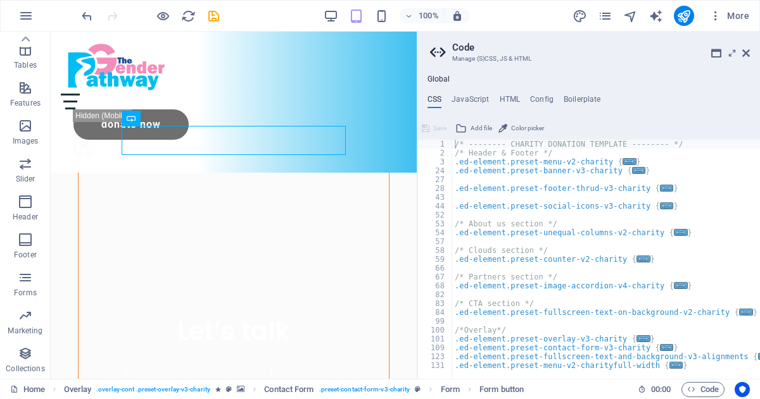
type textarea ".ed-element.preset-footer-thrud-v3-charity {"
click at [510, 186] on div "/* -------- CHARITY DONATION TEMPLATE -------- */ /* Header & Footer */ .ed-ele…" at bounding box center [606, 268] width 308 height 257
click at [506, 100] on h4 "HTML" at bounding box center [509, 102] width 21 height 14
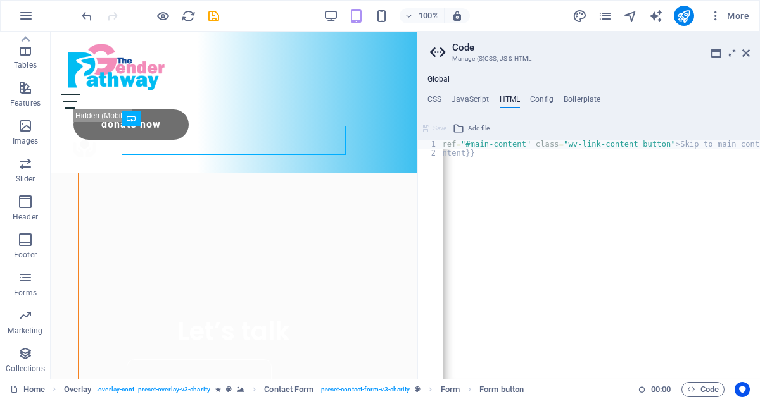
scroll to position [0, 46]
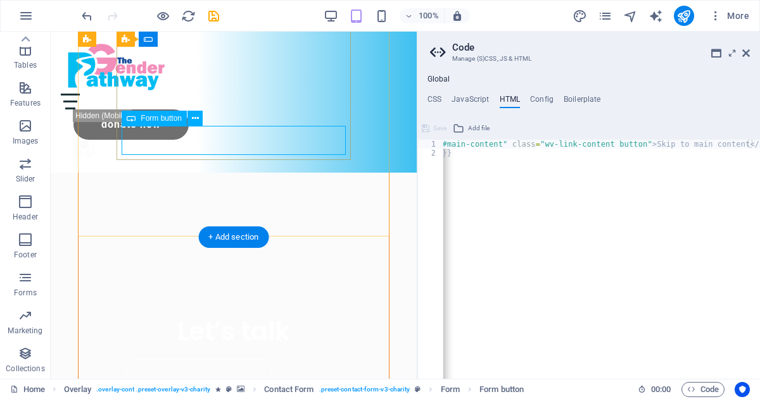
click at [194, 120] on icon at bounding box center [195, 118] width 7 height 13
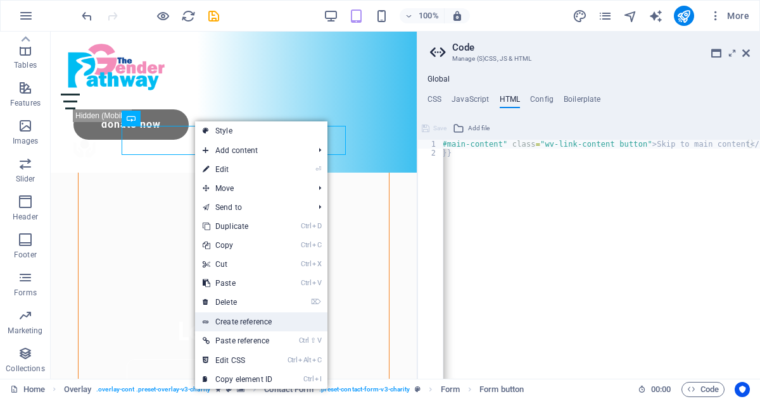
click at [226, 317] on link "Create reference" at bounding box center [261, 322] width 132 height 19
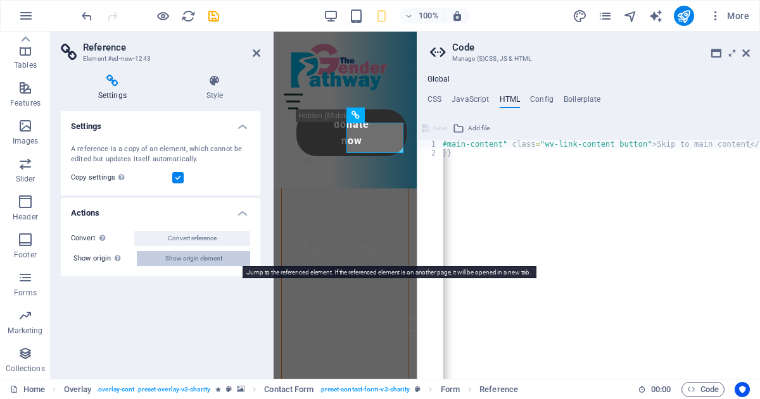
click at [210, 251] on span "Show origin element" at bounding box center [193, 258] width 57 height 15
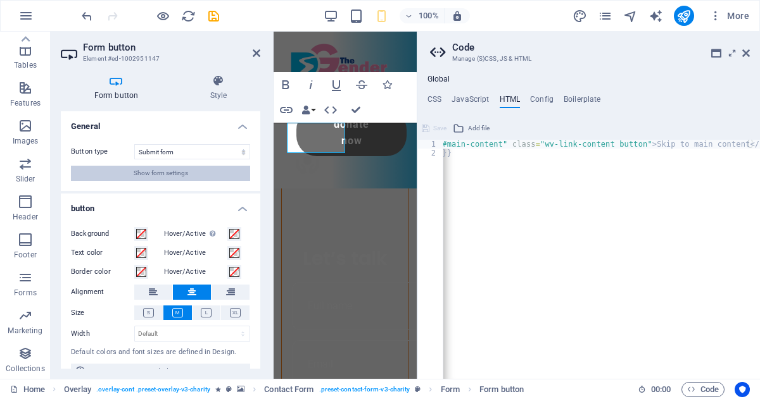
click at [193, 177] on button "Show form settings" at bounding box center [160, 173] width 179 height 15
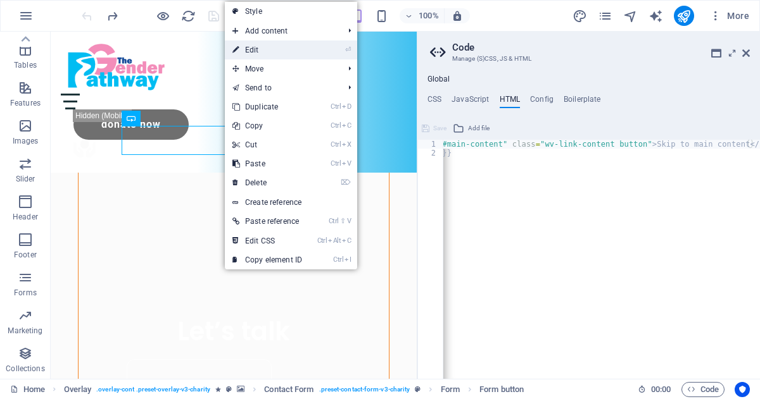
click at [248, 51] on link "⏎ Edit" at bounding box center [267, 50] width 85 height 19
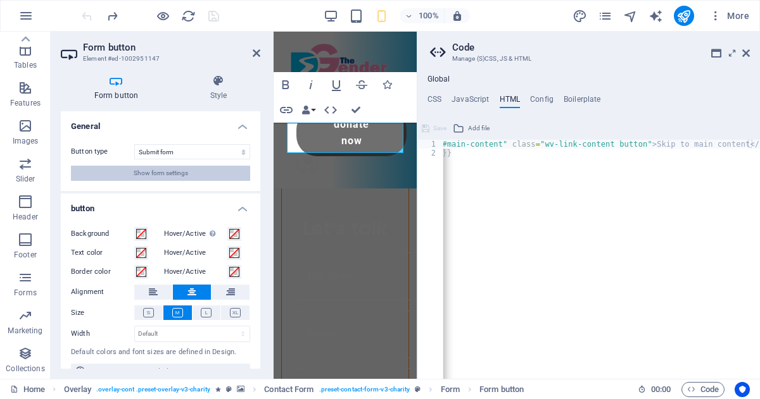
click at [159, 178] on span "Show form settings" at bounding box center [161, 173] width 54 height 15
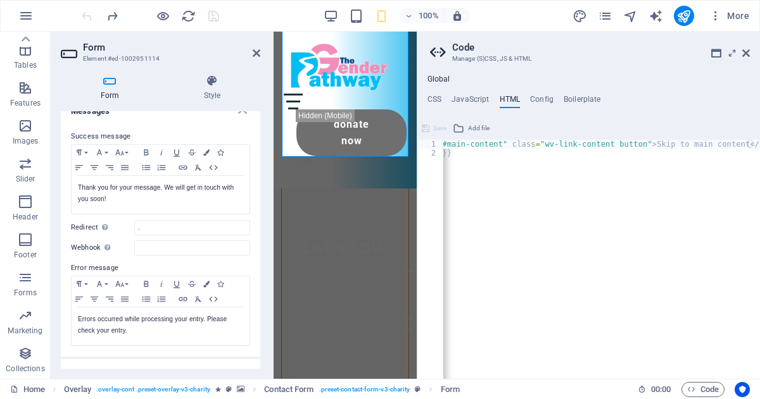
scroll to position [40, 0]
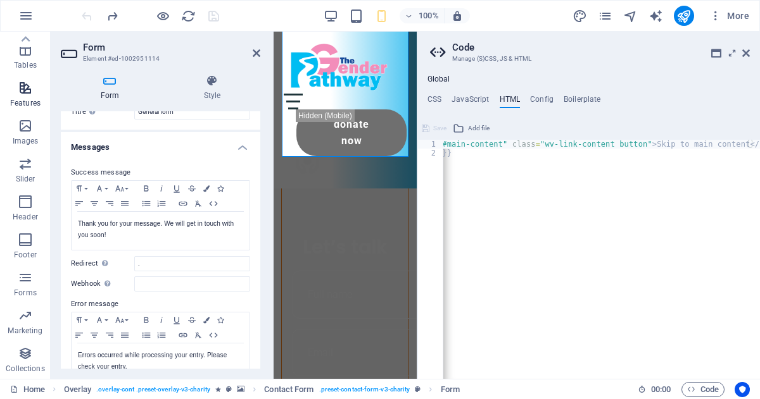
click at [22, 88] on icon "button" at bounding box center [25, 87] width 15 height 15
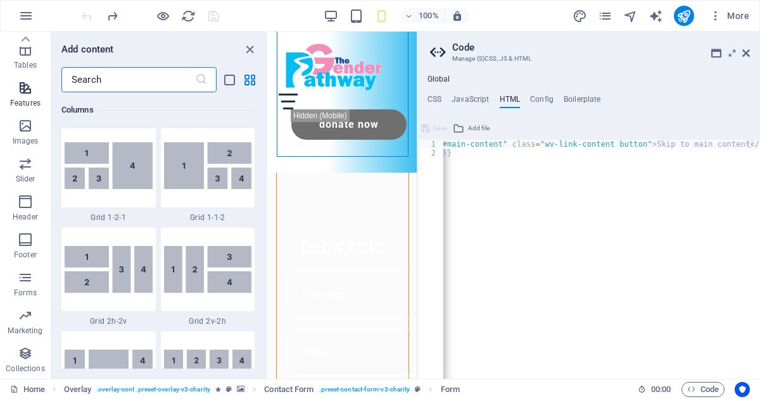
scroll to position [4934, 0]
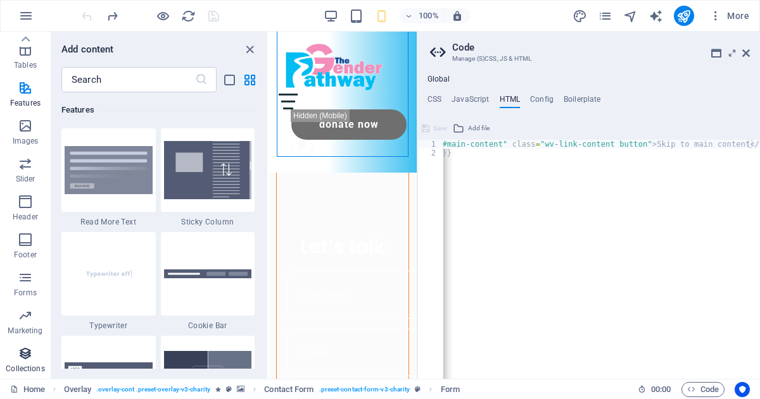
click at [22, 356] on icon "button" at bounding box center [25, 353] width 15 height 15
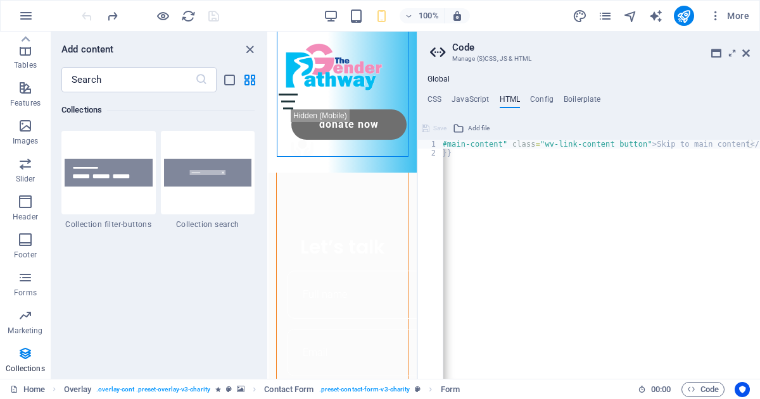
scroll to position [12062, 0]
click at [20, 281] on icon "button" at bounding box center [25, 277] width 15 height 15
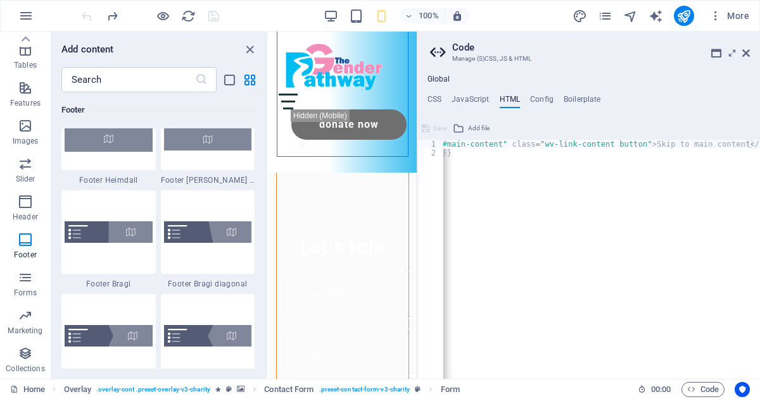
scroll to position [8458, 0]
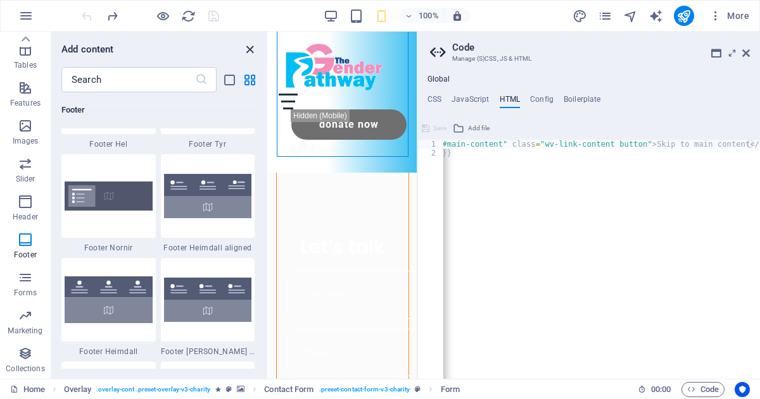
click at [251, 51] on icon "close panel" at bounding box center [249, 49] width 15 height 15
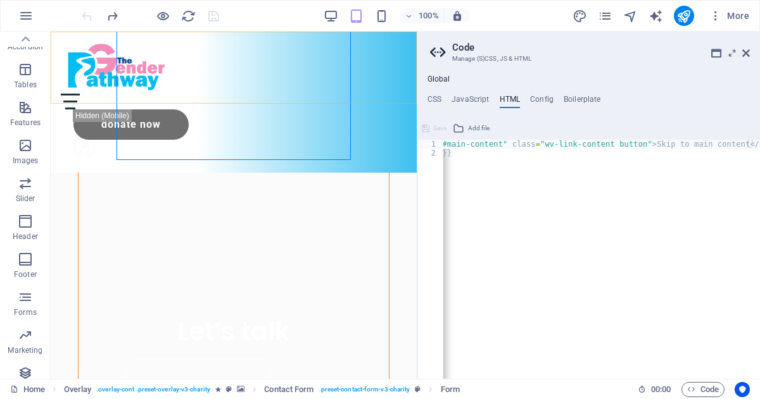
scroll to position [121, 0]
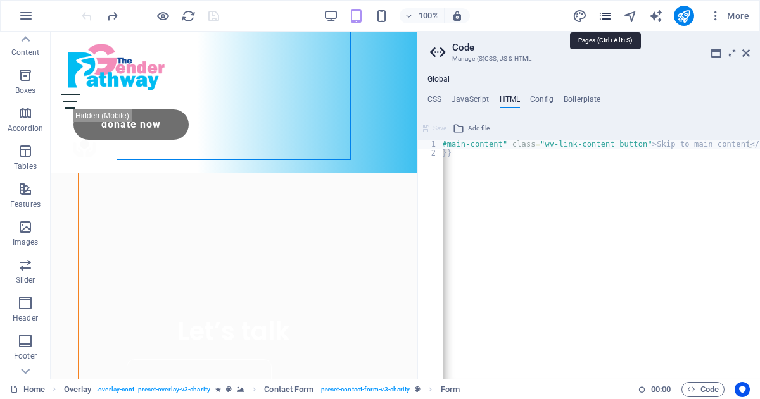
click at [609, 16] on icon "pages" at bounding box center [605, 16] width 15 height 15
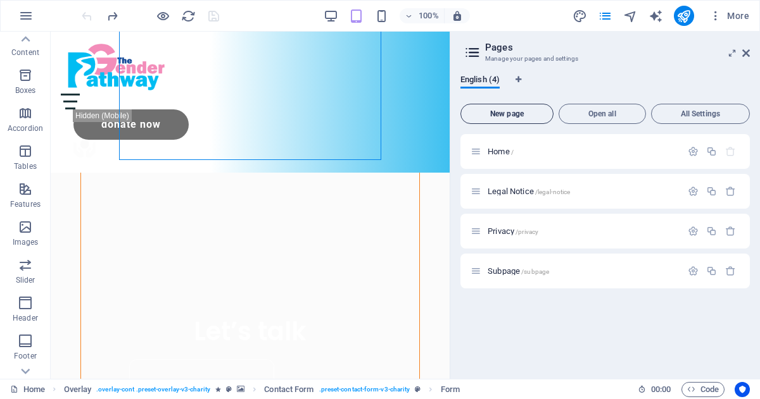
click at [499, 116] on span "New page" at bounding box center [507, 114] width 82 height 8
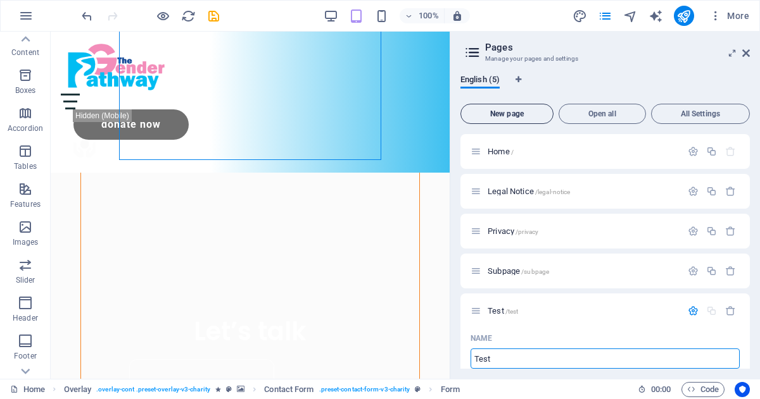
type input "Test"
type input "/test"
click at [473, 308] on icon at bounding box center [475, 311] width 11 height 11
click at [691, 309] on icon "button" at bounding box center [692, 311] width 11 height 11
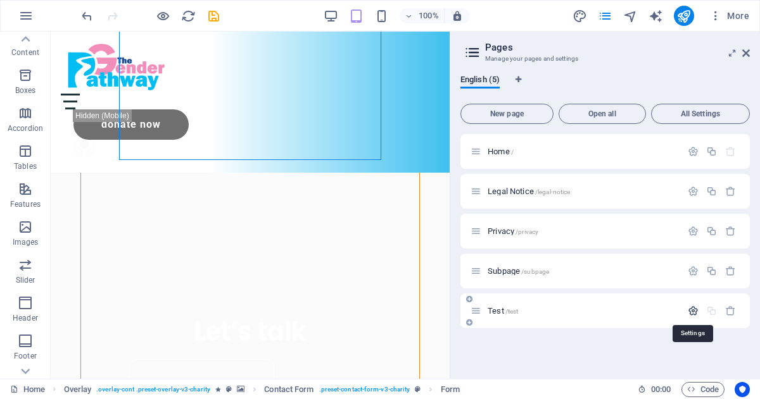
click at [691, 309] on icon "button" at bounding box center [692, 311] width 11 height 11
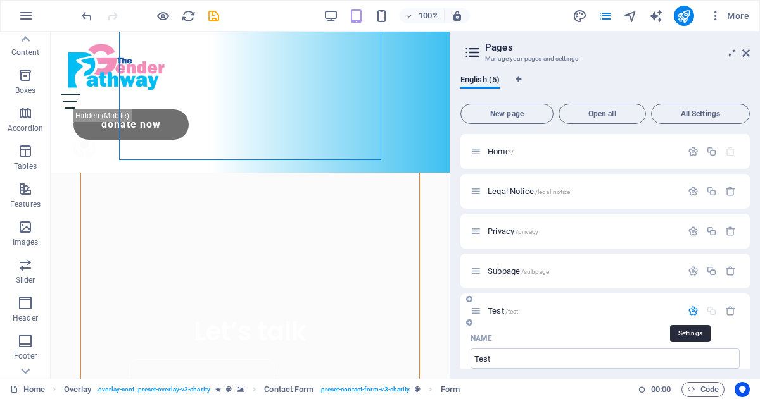
click at [691, 309] on icon "button" at bounding box center [692, 311] width 11 height 11
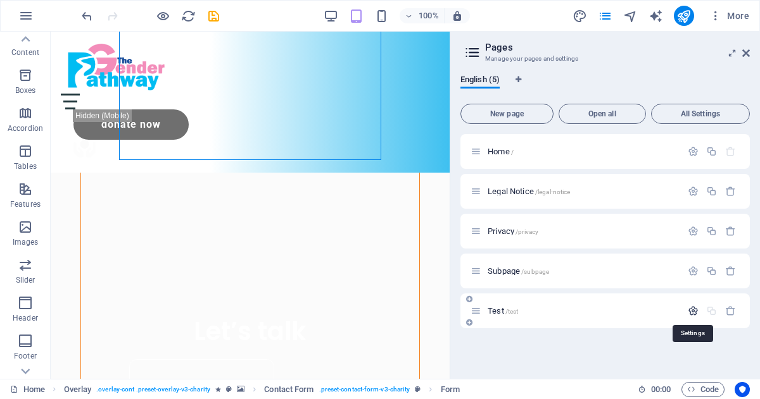
click at [691, 309] on icon "button" at bounding box center [692, 311] width 11 height 11
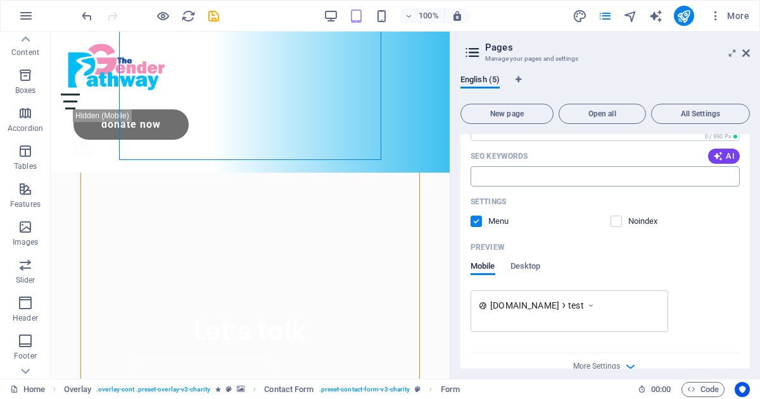
scroll to position [406, 0]
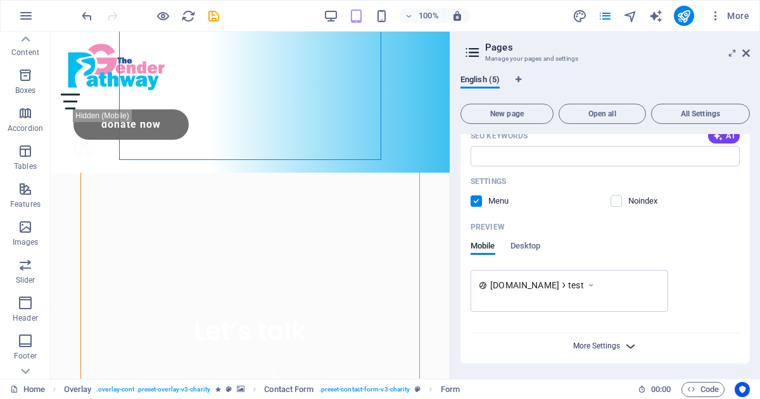
click at [615, 346] on span "More Settings" at bounding box center [596, 346] width 47 height 9
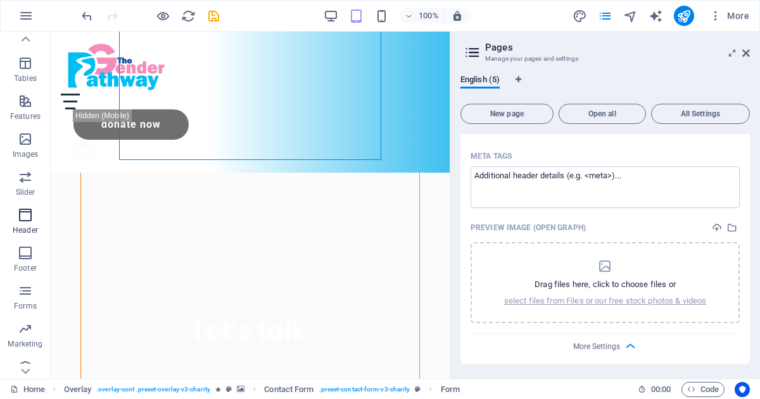
scroll to position [222, 0]
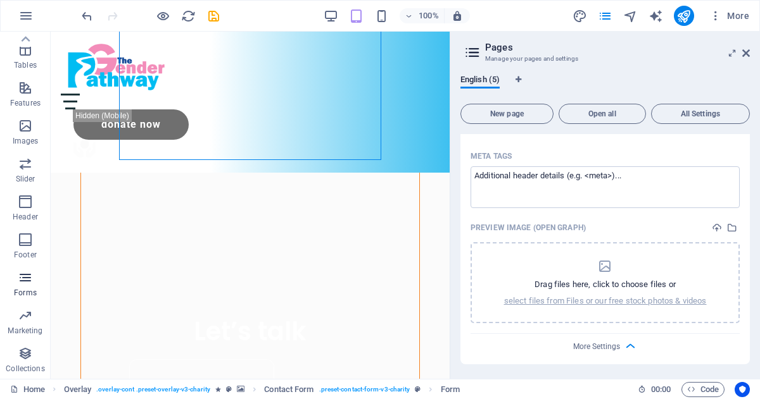
click at [30, 279] on icon "button" at bounding box center [25, 277] width 15 height 15
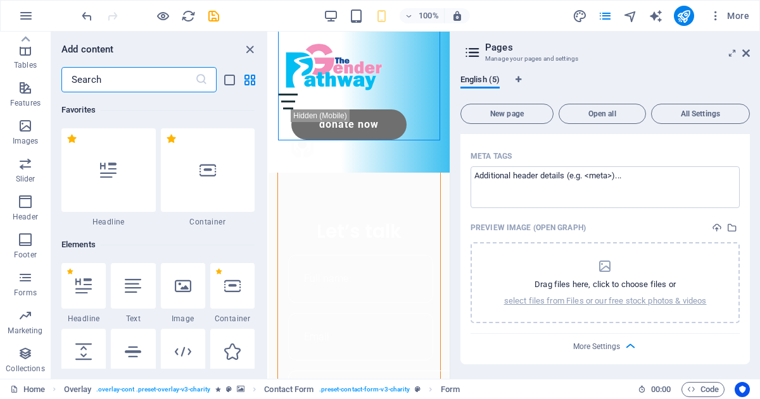
scroll to position [9241, 0]
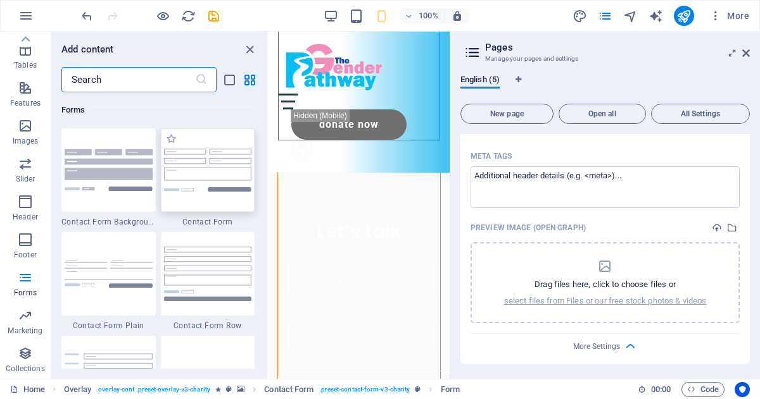
click at [190, 177] on img at bounding box center [208, 170] width 88 height 42
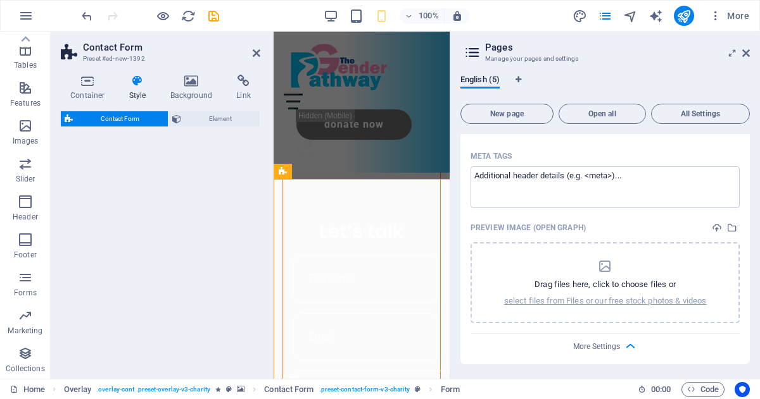
select select "rem"
select select "preset-contact-form-v3-default"
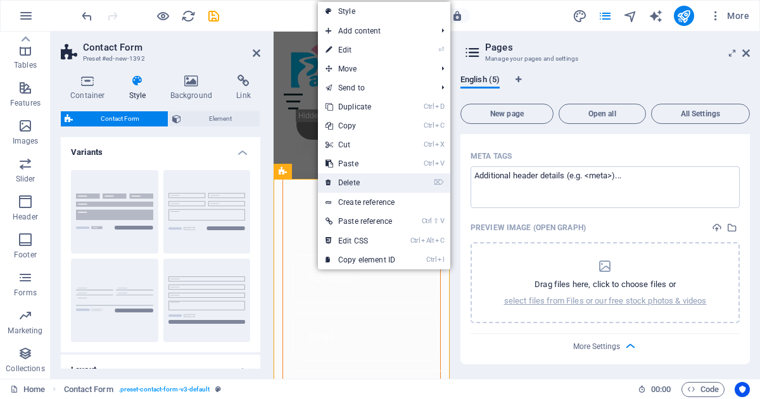
click at [342, 180] on link "⌦ Delete" at bounding box center [360, 182] width 85 height 19
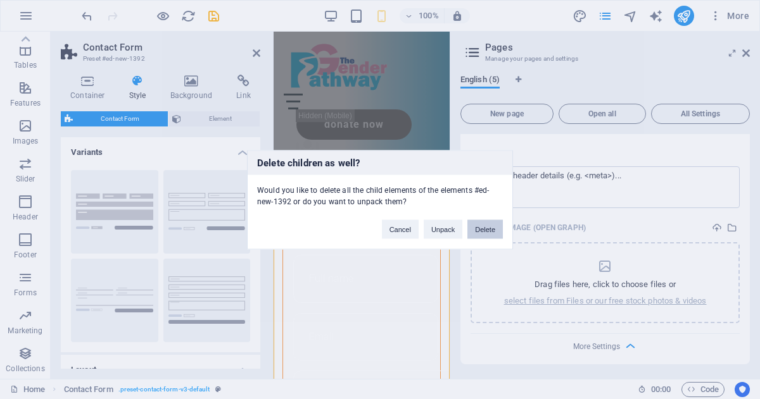
click at [480, 229] on button "Delete" at bounding box center [484, 229] width 35 height 19
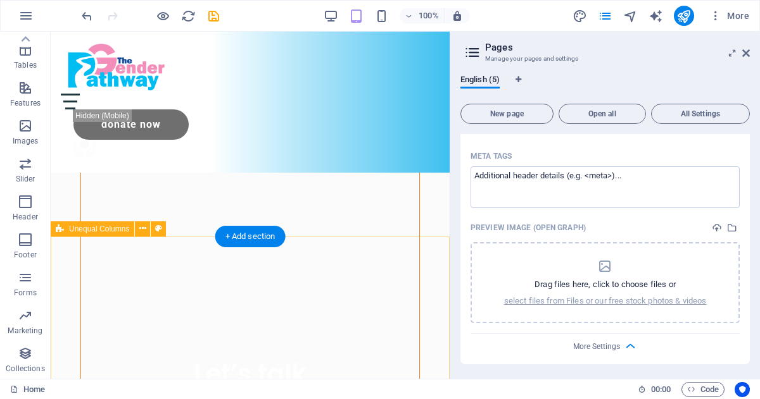
scroll to position [626, 0]
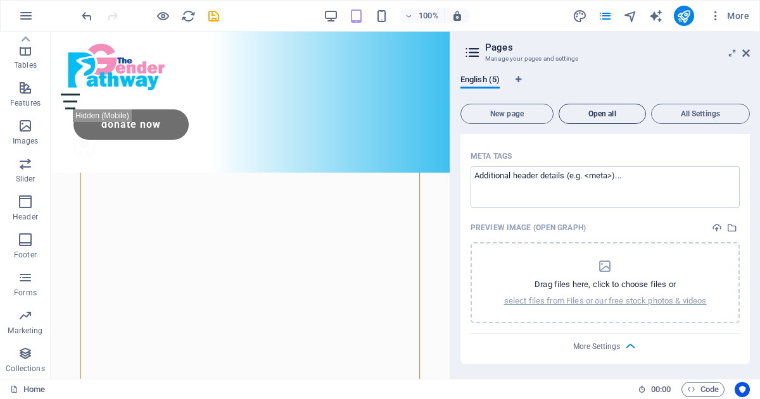
click at [607, 115] on span "Open all" at bounding box center [602, 114] width 76 height 8
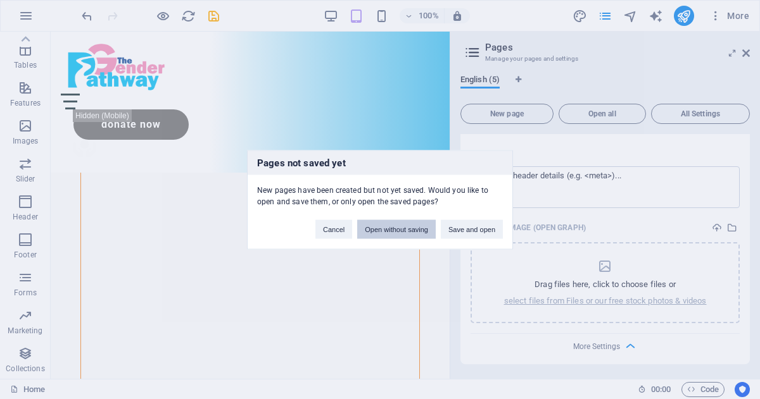
click at [396, 230] on button "Open without saving" at bounding box center [396, 229] width 78 height 19
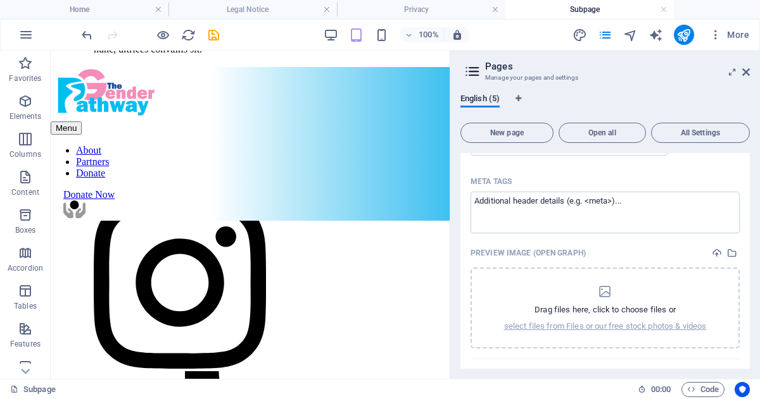
scroll to position [589, 0]
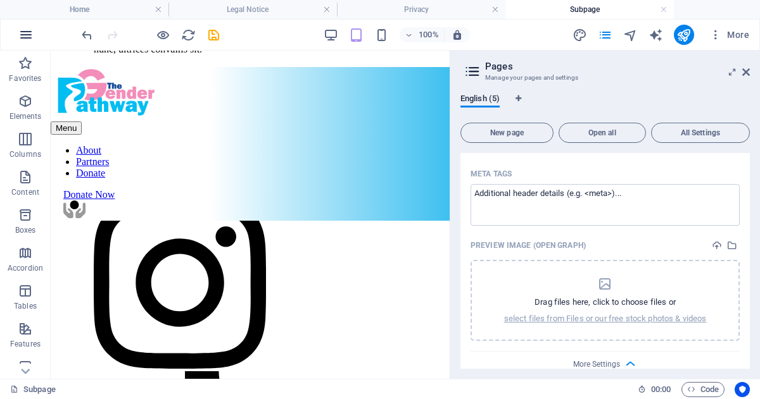
click at [26, 31] on icon "button" at bounding box center [25, 34] width 15 height 15
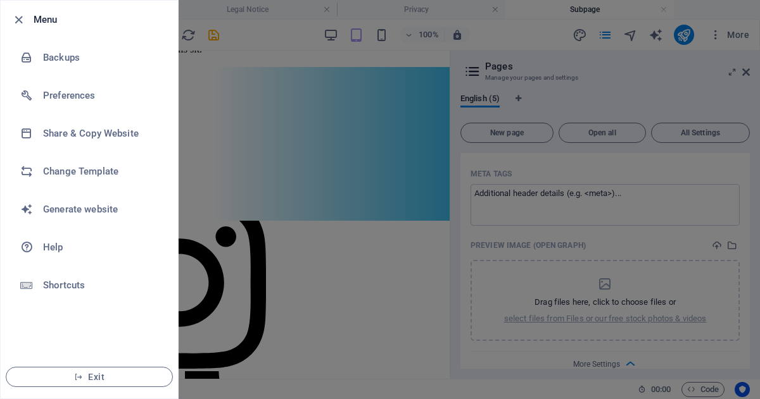
click at [553, 178] on div at bounding box center [380, 199] width 760 height 399
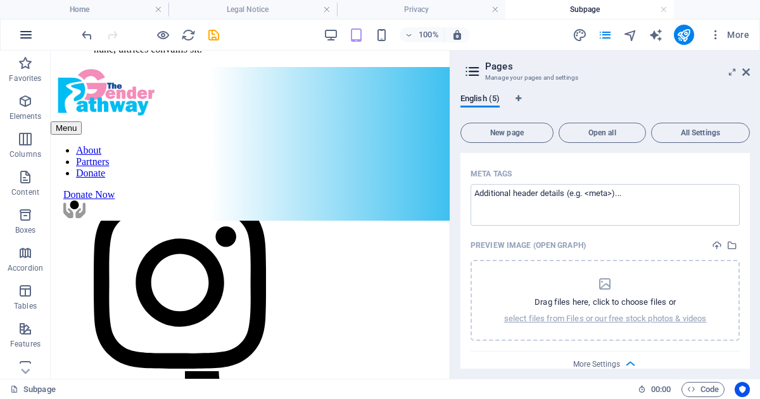
click at [27, 35] on icon "button" at bounding box center [25, 34] width 15 height 15
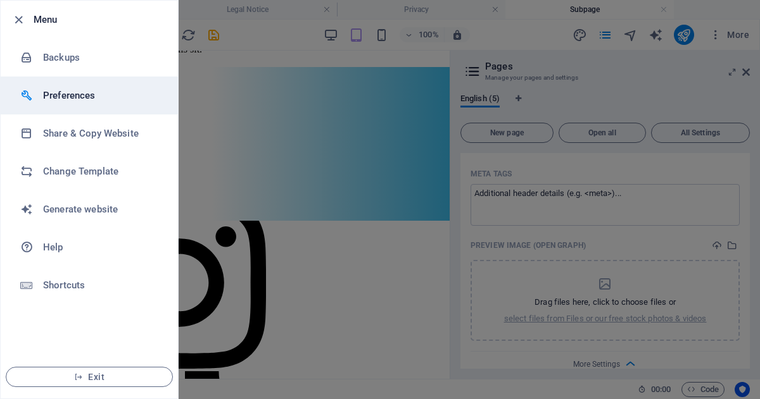
click at [50, 97] on h6 "Preferences" at bounding box center [101, 95] width 117 height 15
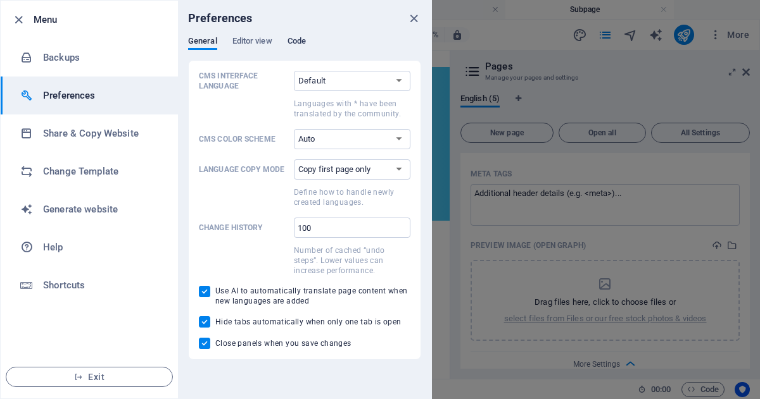
click at [293, 37] on span "Code" at bounding box center [296, 43] width 18 height 18
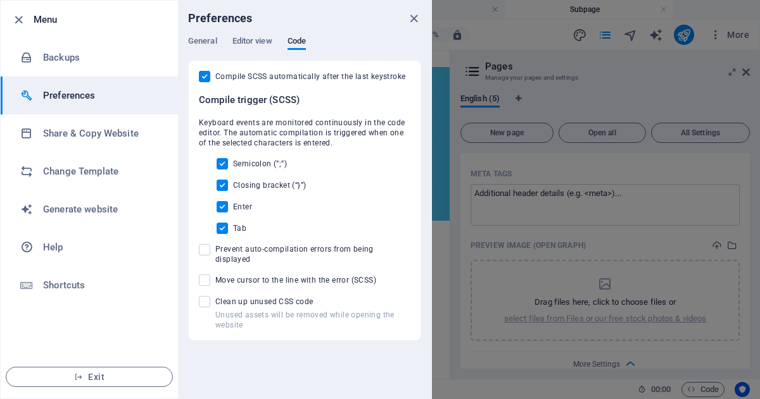
click at [537, 232] on div at bounding box center [380, 199] width 760 height 399
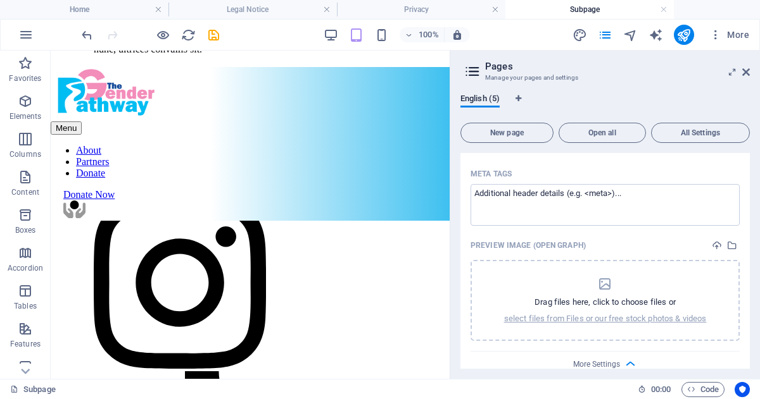
click at [470, 72] on icon at bounding box center [472, 72] width 19 height 18
click at [479, 70] on icon at bounding box center [472, 72] width 19 height 18
click at [704, 138] on button "All Settings" at bounding box center [700, 133] width 99 height 20
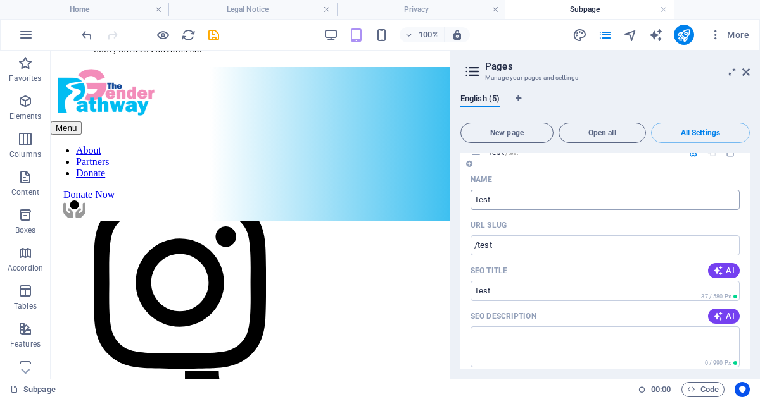
scroll to position [2057, 0]
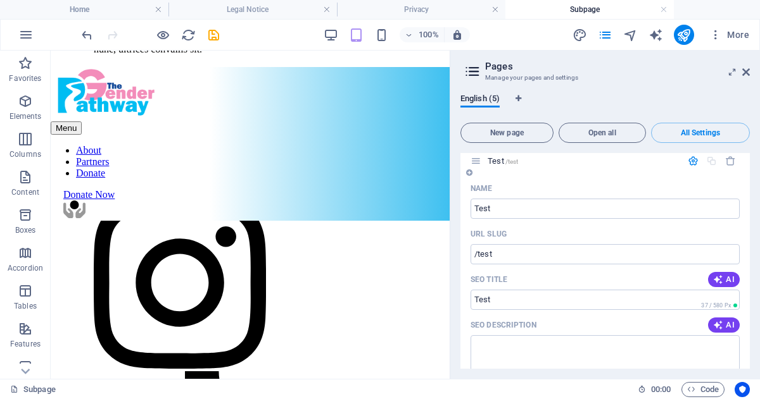
click at [687, 161] on icon "button" at bounding box center [692, 161] width 11 height 11
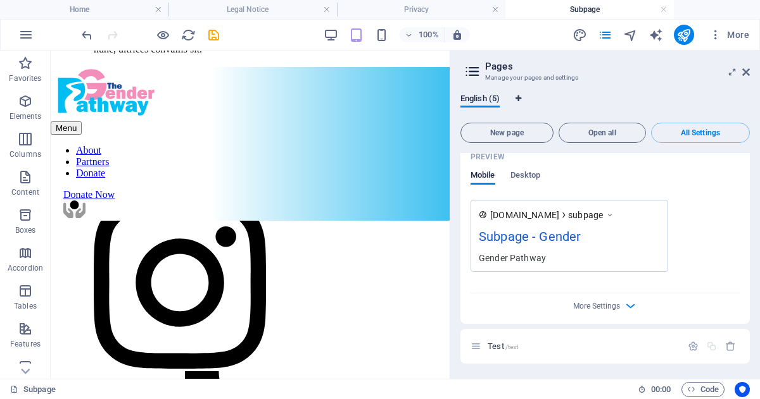
click at [518, 96] on icon "Language Tabs" at bounding box center [518, 99] width 6 height 8
select select "41"
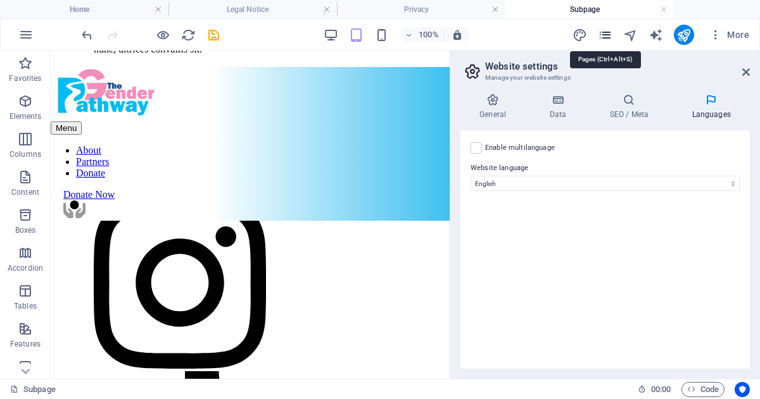
click at [607, 36] on icon "pages" at bounding box center [605, 35] width 15 height 15
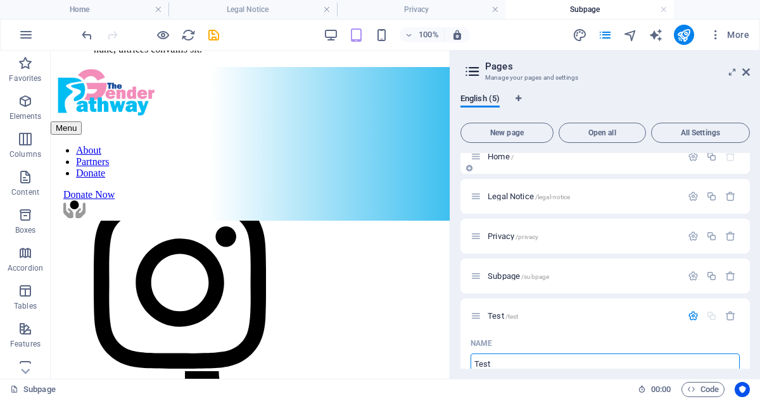
scroll to position [0, 0]
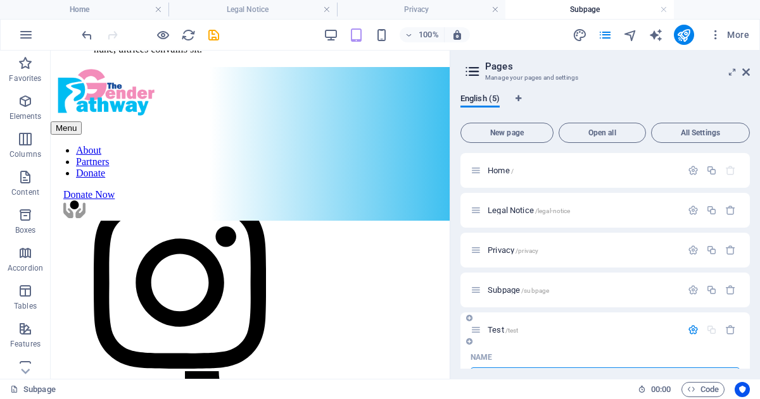
click at [479, 330] on icon at bounding box center [475, 330] width 11 height 11
click at [505, 327] on span "/test" at bounding box center [511, 330] width 13 height 7
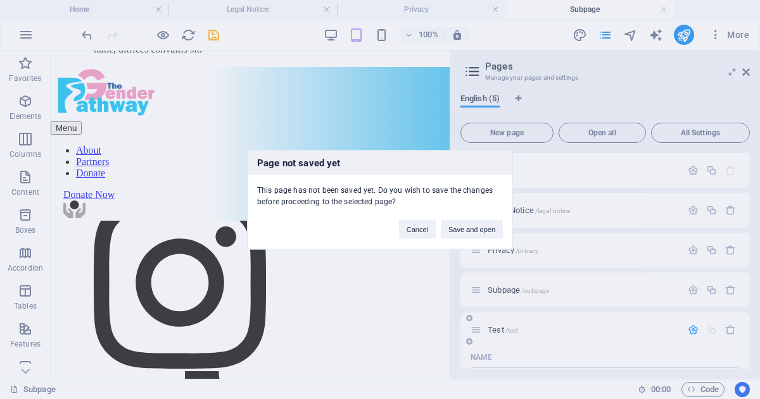
click at [505, 327] on div "Page not saved yet This page has not been saved yet. Do you wish to save the ch…" at bounding box center [380, 199] width 760 height 399
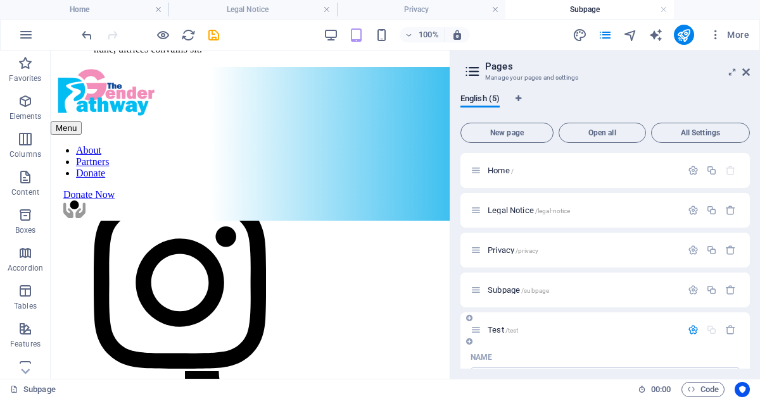
click at [505, 327] on span "/test" at bounding box center [511, 330] width 13 height 7
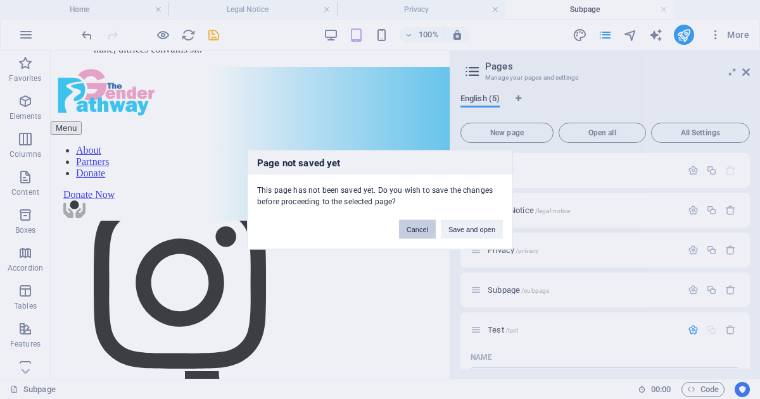
click at [422, 230] on button "Cancel" at bounding box center [417, 229] width 37 height 19
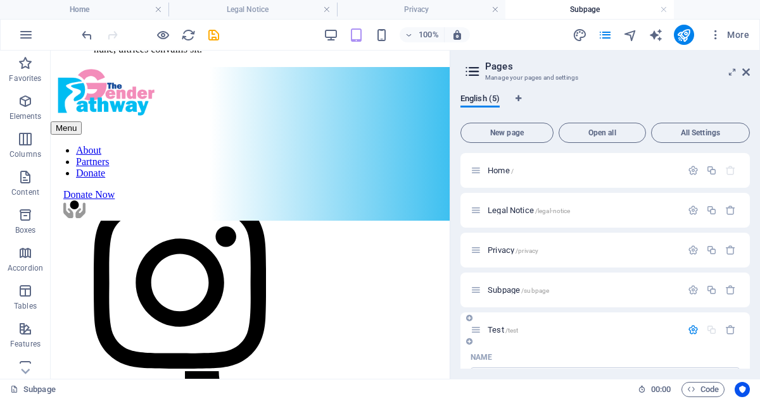
click at [477, 327] on icon at bounding box center [475, 330] width 11 height 11
click at [469, 319] on icon at bounding box center [469, 319] width 6 height 8
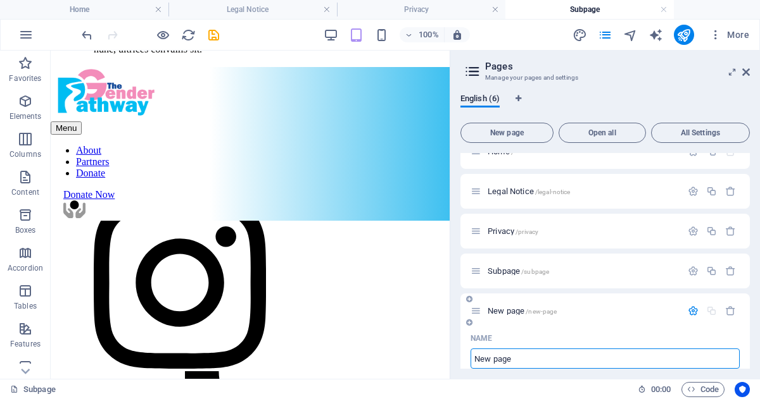
click at [518, 361] on input "New page" at bounding box center [604, 359] width 269 height 20
drag, startPoint x: 518, startPoint y: 361, endPoint x: 471, endPoint y: 359, distance: 47.5
click at [471, 359] on input "New page" at bounding box center [604, 359] width 269 height 20
click at [477, 351] on input "tets" at bounding box center [604, 359] width 269 height 20
type input "tt2ets"
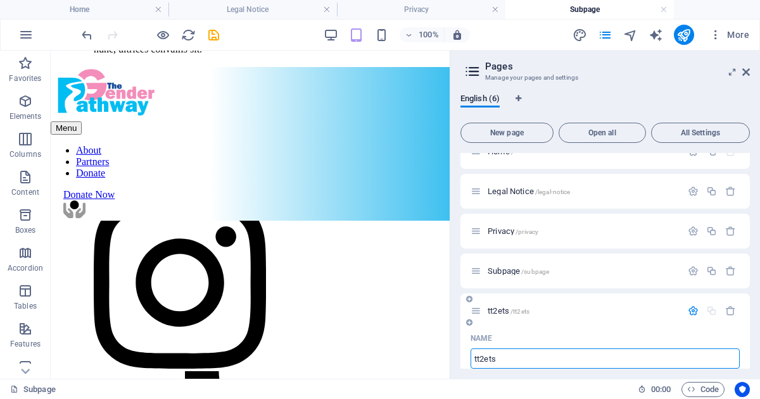
type input "/tt2ets"
type input "tets"
click at [486, 356] on input "tets" at bounding box center [604, 359] width 269 height 20
type input "/ttets"
drag, startPoint x: 546, startPoint y: 410, endPoint x: 399, endPoint y: 347, distance: 159.1
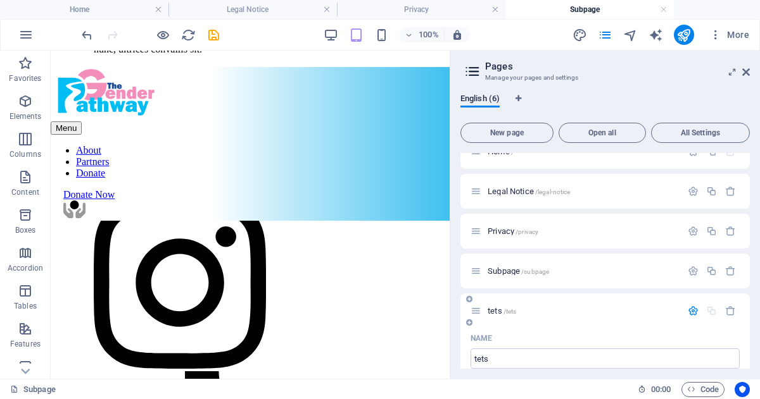
type input "tets"
type input "/tets"
click at [727, 313] on icon "button" at bounding box center [730, 311] width 11 height 11
click at [727, 315] on icon "button" at bounding box center [730, 311] width 11 height 11
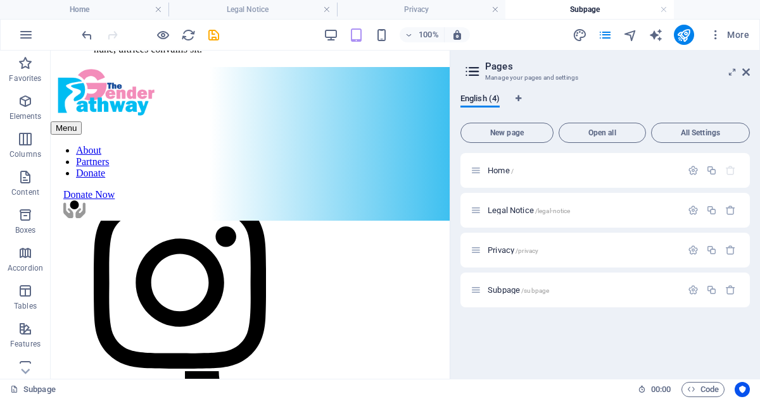
scroll to position [0, 0]
click at [561, 326] on div "Home / Legal Notice /legal-notice Privacy /privacy Subpage /subpage" at bounding box center [604, 261] width 289 height 216
click at [473, 69] on icon at bounding box center [472, 72] width 19 height 18
click at [732, 72] on icon at bounding box center [732, 72] width 0 height 10
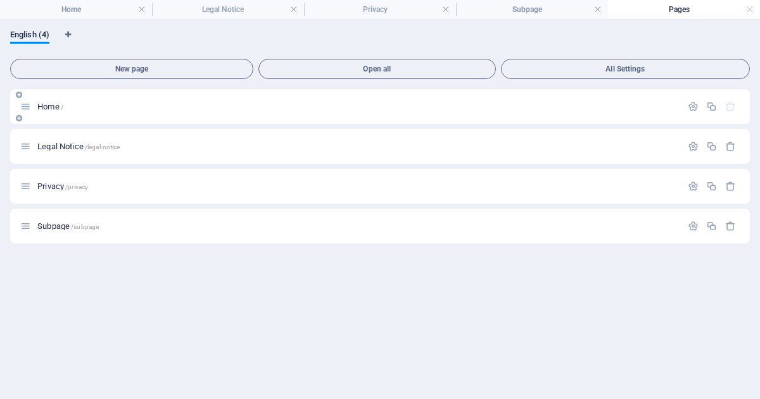
click at [45, 107] on span "Home /" at bounding box center [50, 106] width 26 height 9
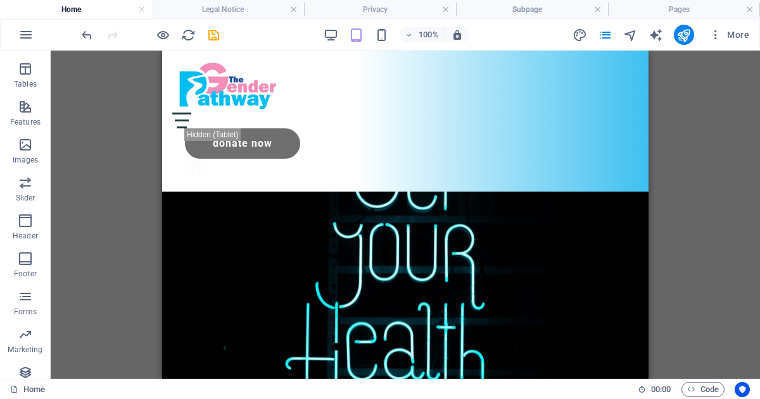
scroll to position [626, 0]
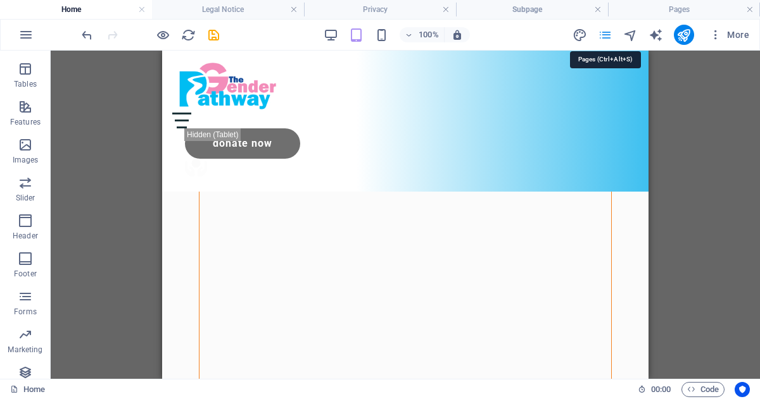
click at [603, 39] on icon "pages" at bounding box center [605, 35] width 15 height 15
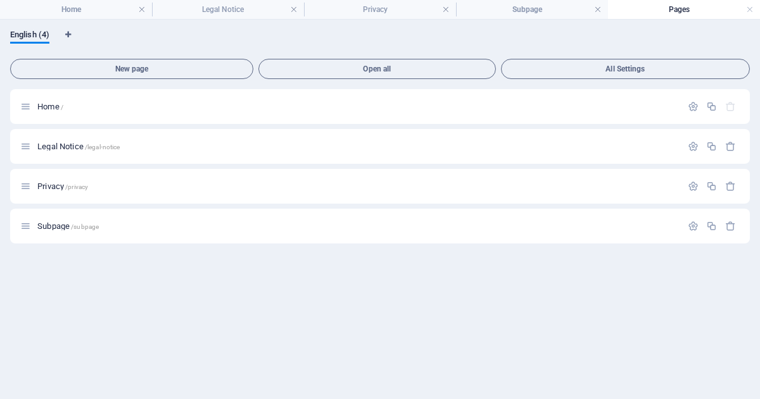
scroll to position [0, 0]
click at [59, 185] on span "Privacy /privacy" at bounding box center [62, 186] width 51 height 9
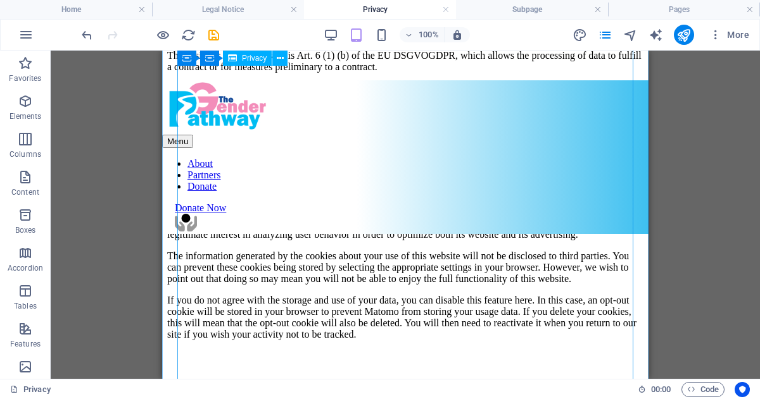
scroll to position [2299, 0]
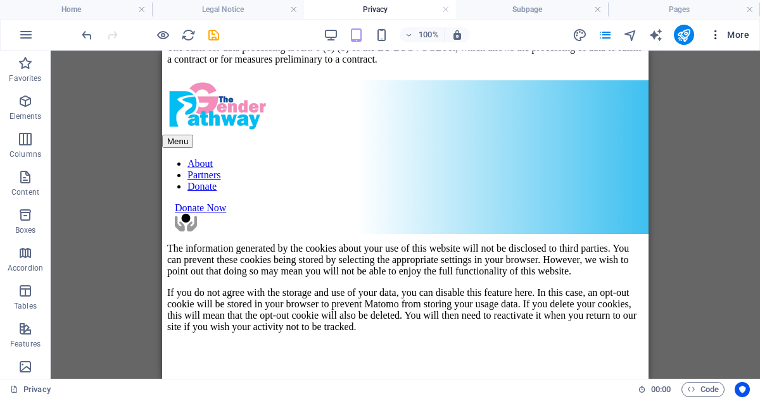
click at [740, 36] on span "More" at bounding box center [729, 34] width 40 height 13
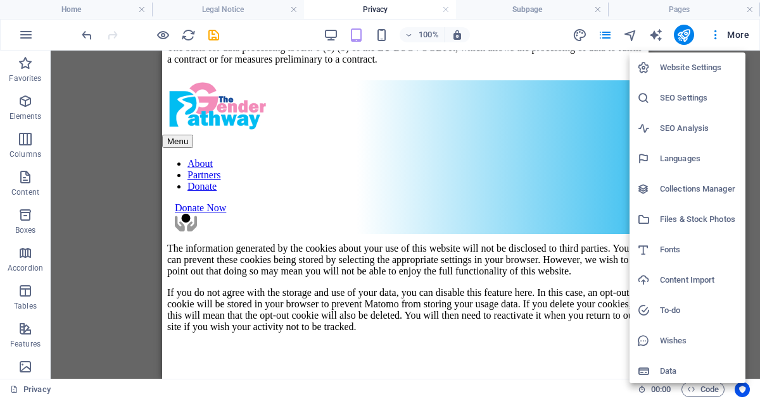
click at [676, 222] on h6 "Files & Stock Photos" at bounding box center [699, 219] width 78 height 15
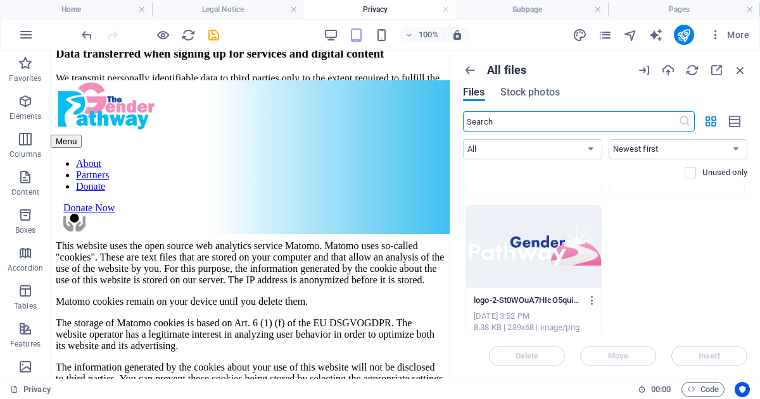
scroll to position [483, 0]
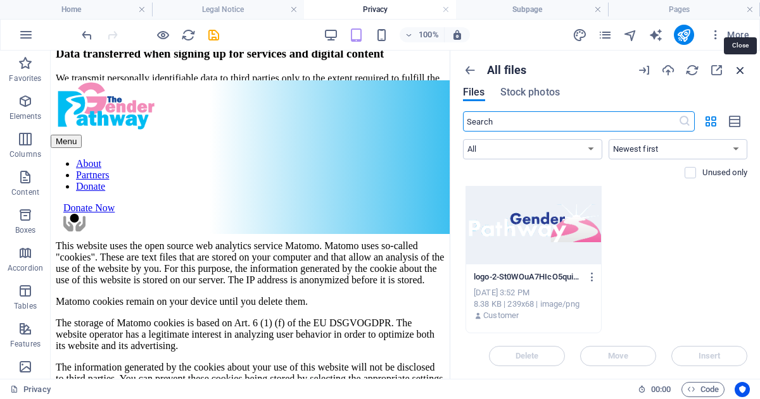
click at [743, 71] on icon "button" at bounding box center [740, 70] width 14 height 14
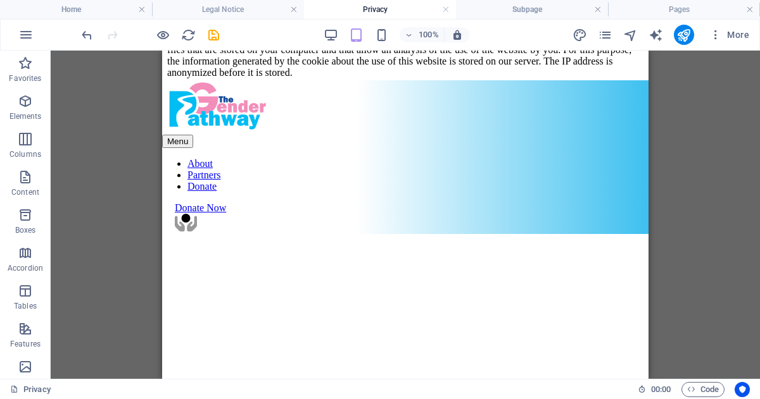
scroll to position [2299, 0]
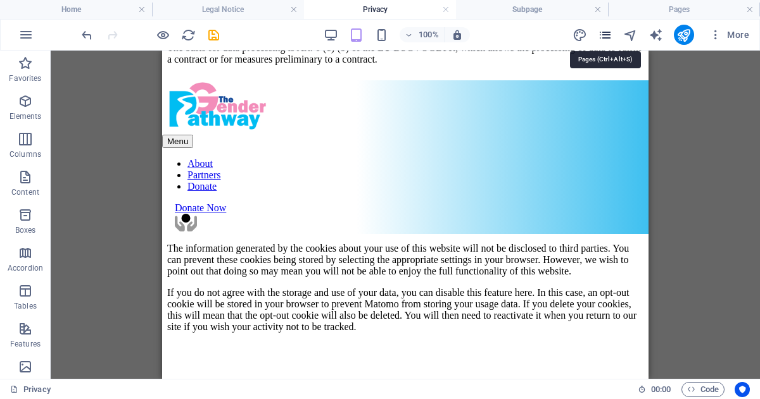
click at [606, 32] on icon "pages" at bounding box center [605, 35] width 15 height 15
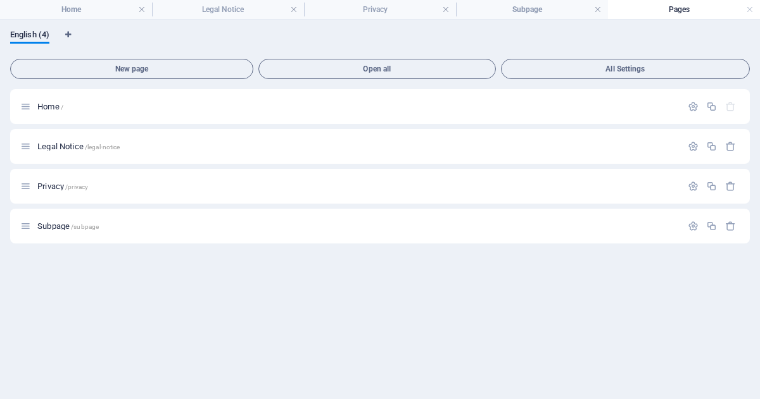
scroll to position [0, 0]
click at [146, 63] on button "New page" at bounding box center [131, 69] width 243 height 20
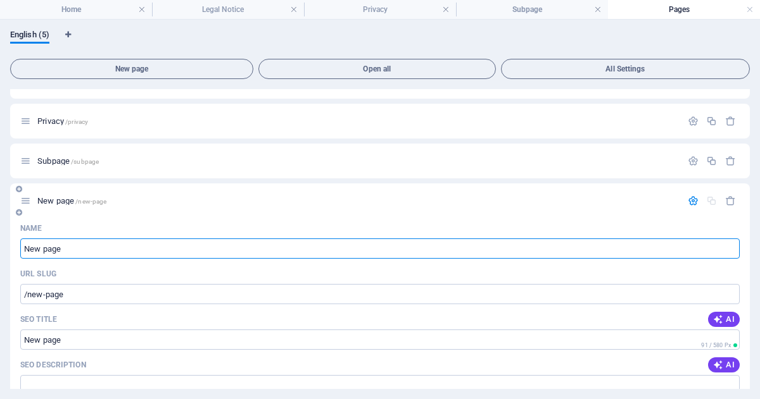
scroll to position [66, 0]
type input "test"
type input "/test"
type input "Test"
click at [687, 201] on icon "button" at bounding box center [692, 200] width 11 height 11
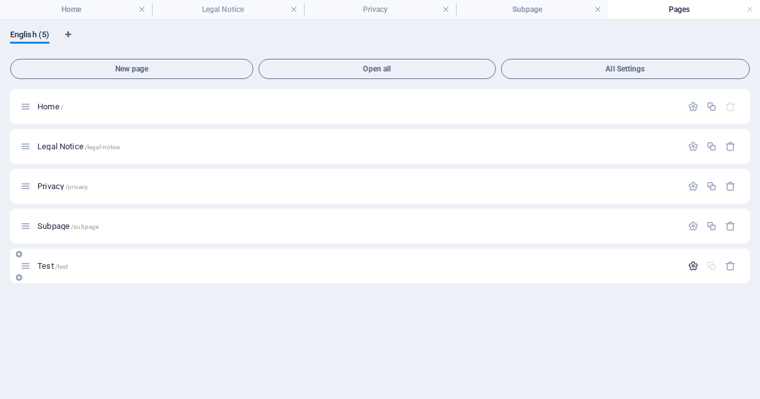
scroll to position [0, 0]
click at [40, 263] on span "Test /test" at bounding box center [52, 265] width 30 height 9
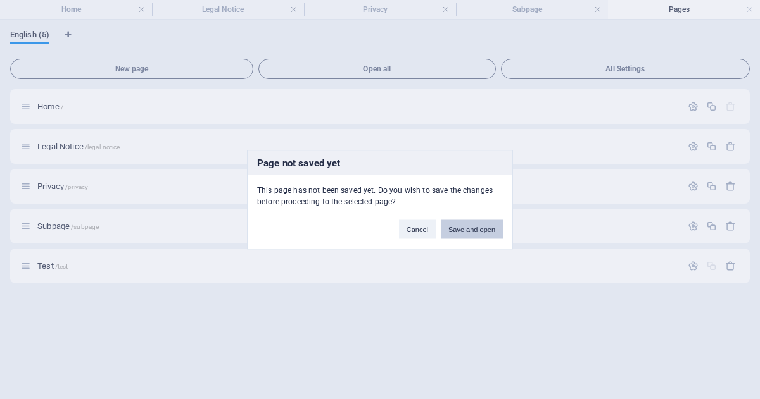
click at [473, 228] on button "Save and open" at bounding box center [472, 229] width 62 height 19
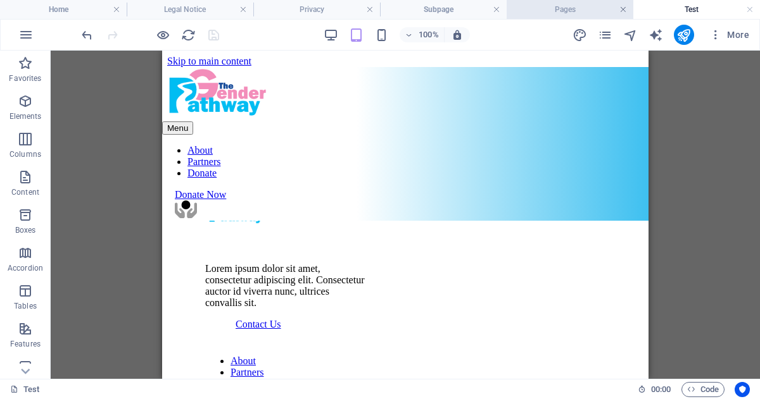
click at [622, 12] on link at bounding box center [623, 10] width 8 height 12
click at [599, 9] on link at bounding box center [598, 10] width 8 height 12
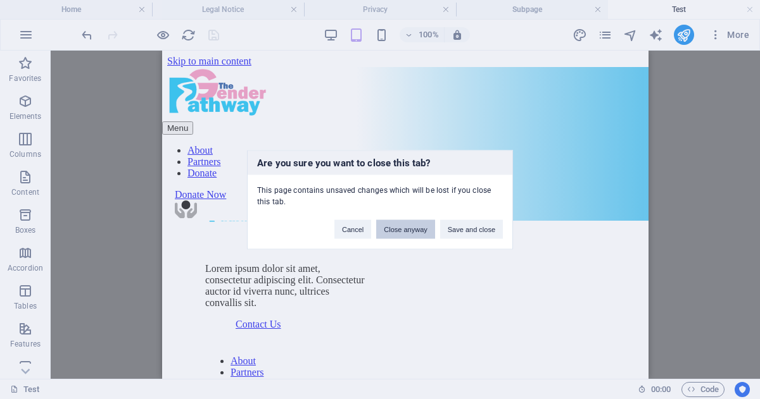
drag, startPoint x: 397, startPoint y: 229, endPoint x: 234, endPoint y: 172, distance: 172.4
click at [397, 229] on button "Close anyway" at bounding box center [405, 229] width 58 height 19
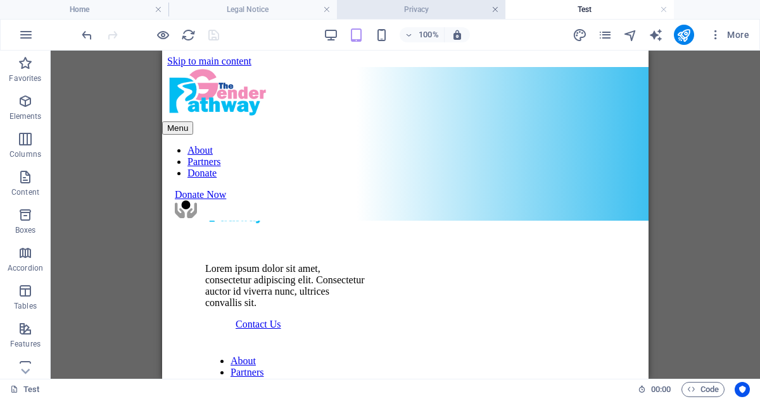
click at [495, 9] on link at bounding box center [495, 10] width 8 height 12
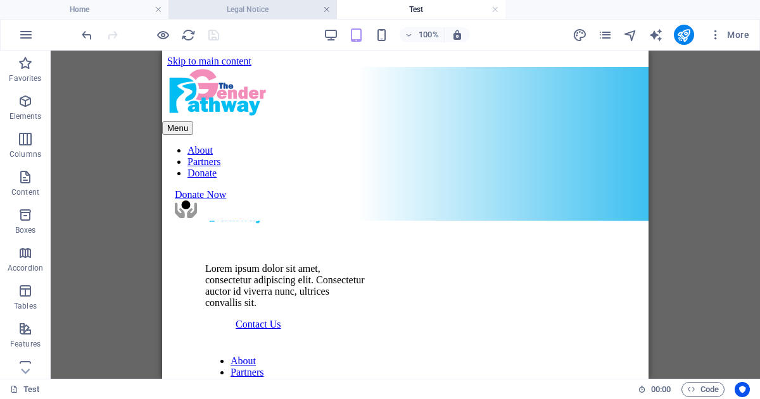
click at [325, 10] on link at bounding box center [327, 10] width 8 height 12
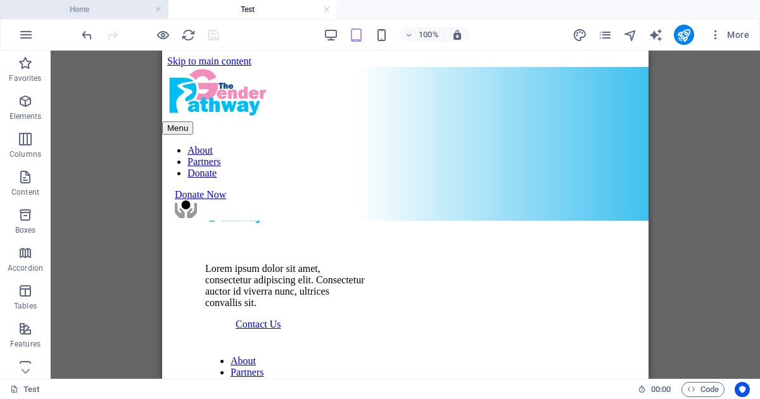
click at [104, 9] on h4 "Home" at bounding box center [84, 10] width 168 height 14
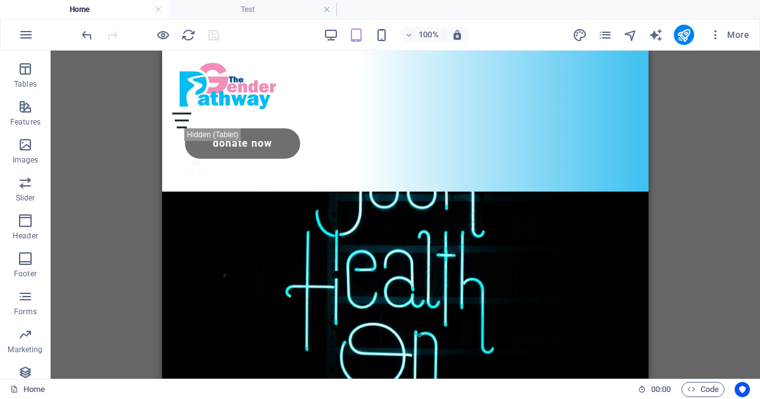
scroll to position [626, 0]
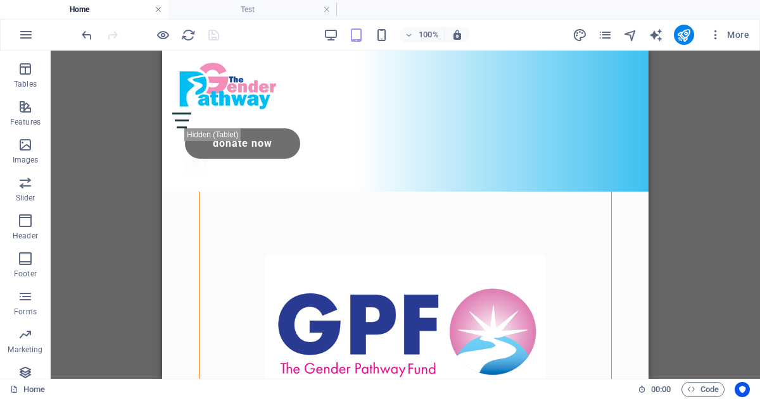
click at [157, 13] on link at bounding box center [158, 10] width 8 height 12
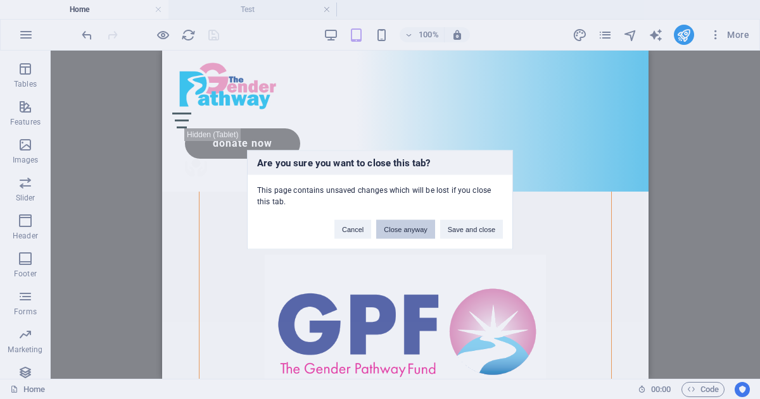
click at [399, 227] on button "Close anyway" at bounding box center [405, 229] width 58 height 19
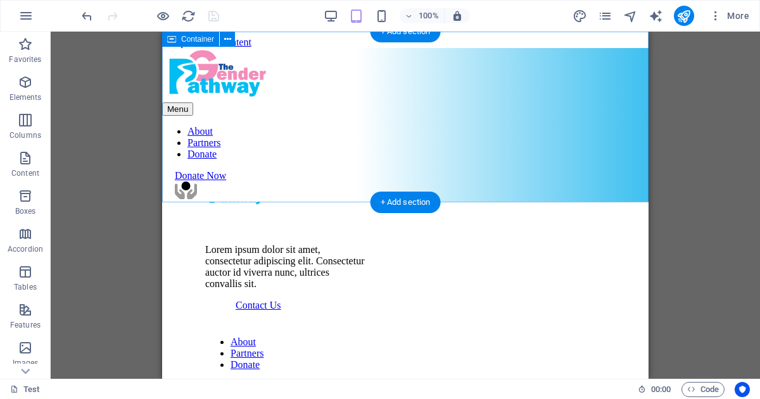
click at [342, 112] on icon at bounding box center [342, 112] width 0 height 0
click at [347, 121] on span "Add elements" at bounding box center [368, 112] width 63 height 18
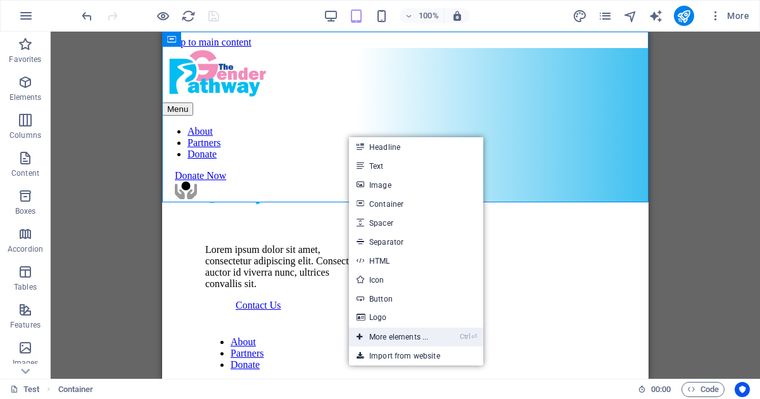
click at [361, 337] on icon at bounding box center [359, 337] width 6 height 19
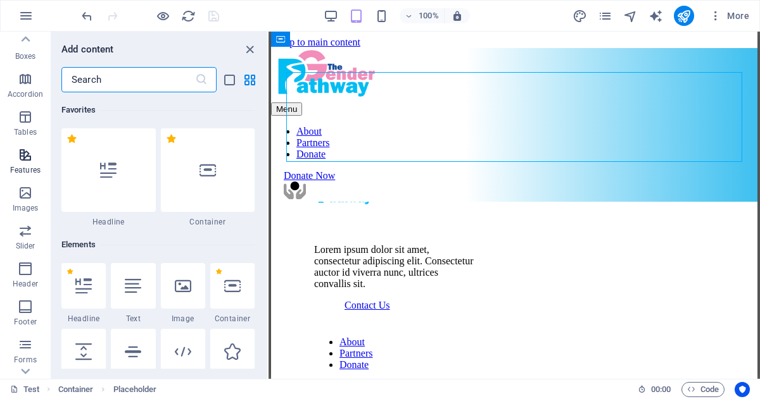
scroll to position [199, 0]
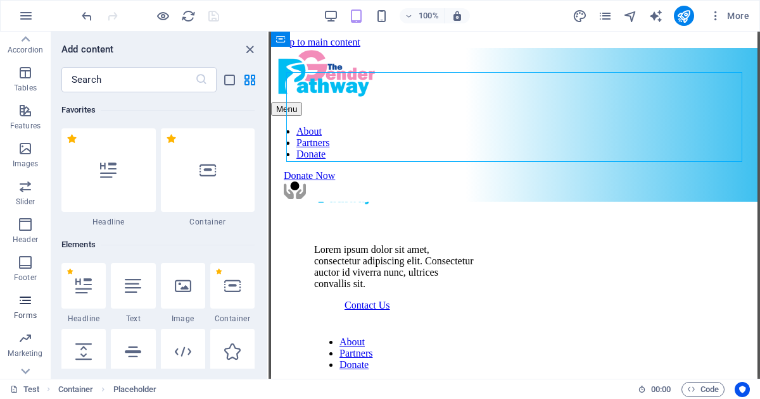
click at [25, 299] on icon "button" at bounding box center [25, 300] width 15 height 15
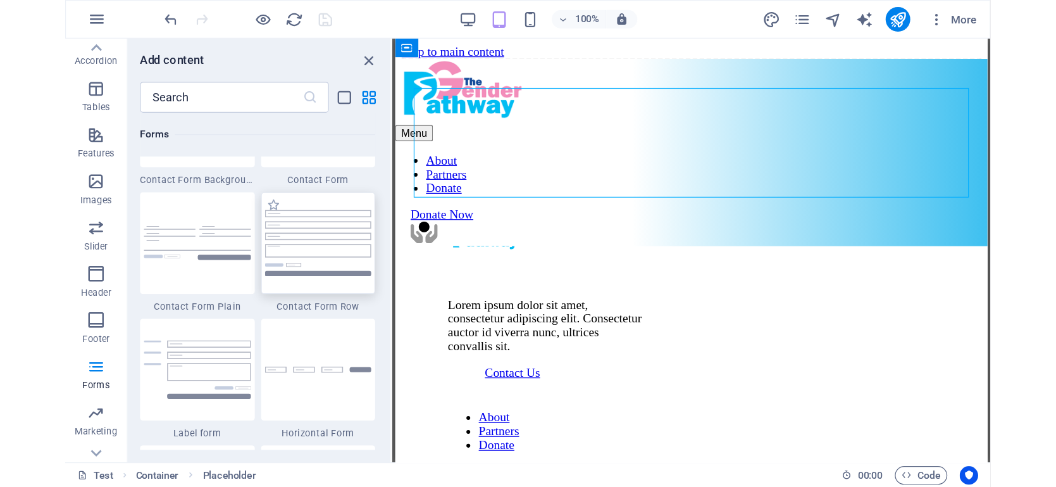
scroll to position [9315, 0]
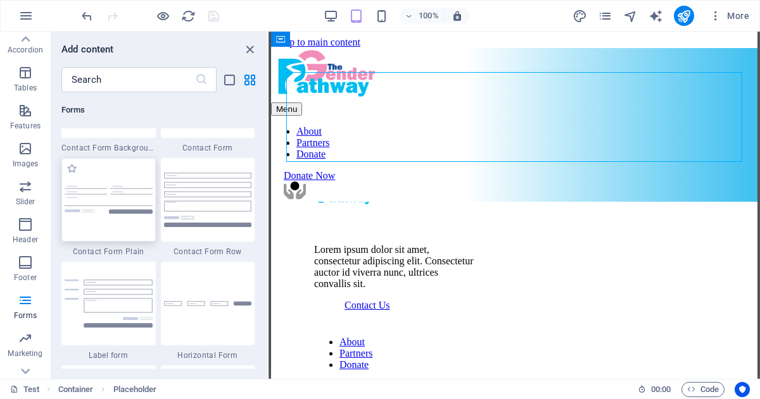
click at [108, 207] on img at bounding box center [109, 200] width 88 height 28
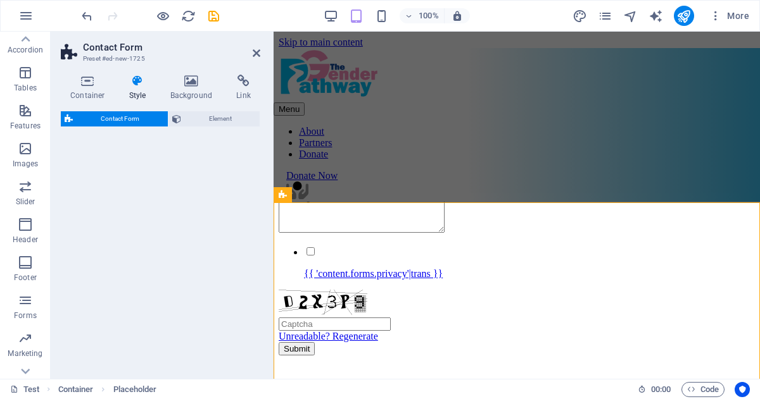
select select "rem"
select select "preset-contact-form-v3-plain"
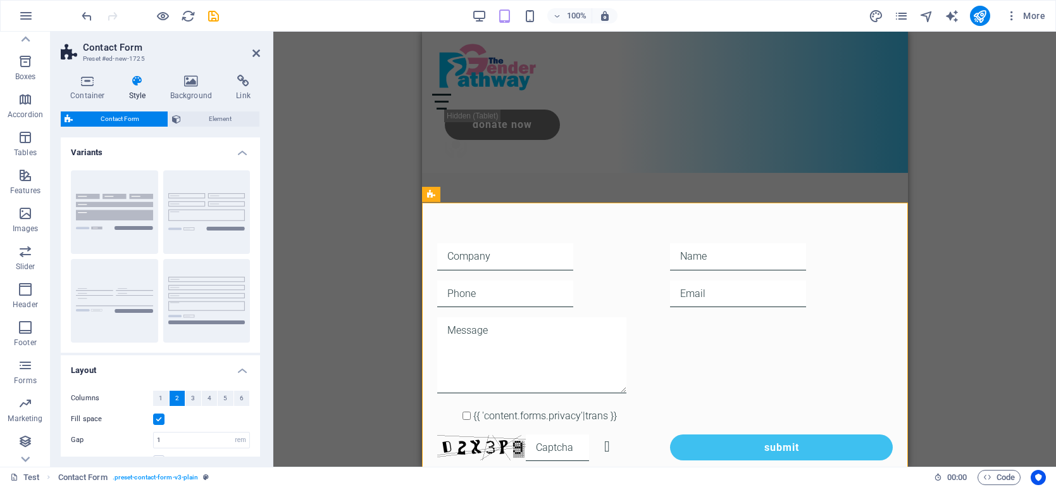
scroll to position [134, 0]
